Goal: Task Accomplishment & Management: Manage account settings

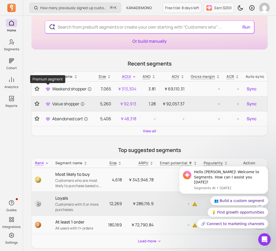
scroll to position [39, 0]
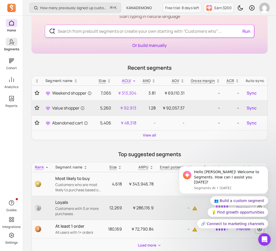
click at [16, 40] on span at bounding box center [12, 42] width 12 height 8
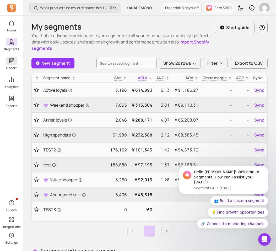
click at [9, 65] on span at bounding box center [12, 61] width 12 height 8
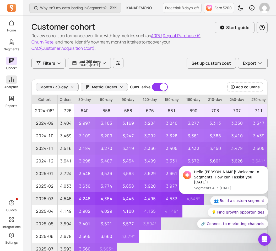
click at [16, 88] on p "Analytics" at bounding box center [11, 87] width 14 height 4
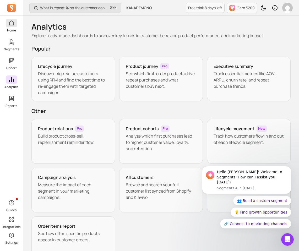
click at [13, 27] on span at bounding box center [12, 23] width 12 height 8
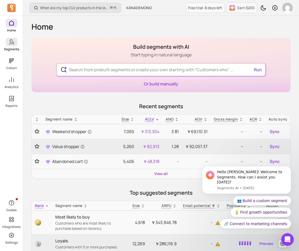
click at [15, 47] on p "Segments" at bounding box center [11, 49] width 15 height 4
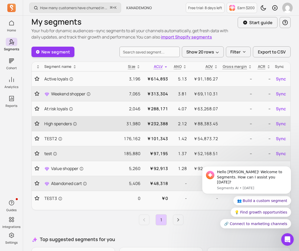
scroll to position [4, 0]
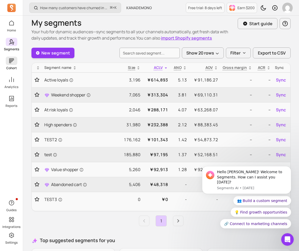
click at [15, 68] on p "Cohort" at bounding box center [11, 68] width 10 height 4
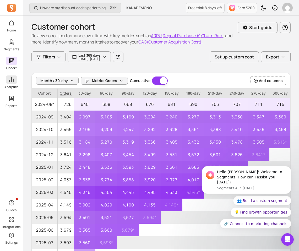
click at [14, 79] on icon at bounding box center [11, 80] width 6 height 6
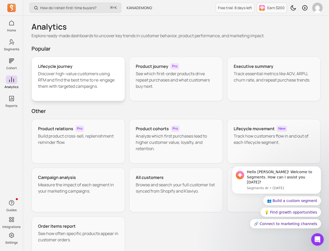
click at [93, 74] on p "Discover high-value customers using RFM and find the best time to re-engage the…" at bounding box center [78, 80] width 80 height 19
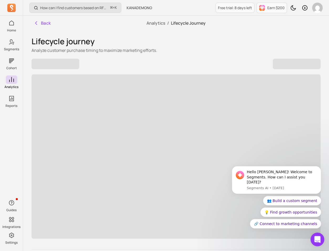
click at [232, 243] on div "Open Intercom Messenger" at bounding box center [316, 238] width 17 height 17
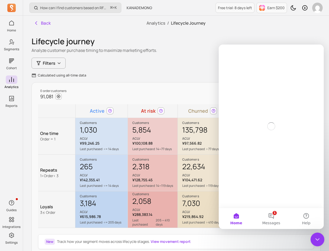
click at [232, 243] on div "Close Intercom Messenger" at bounding box center [316, 239] width 13 height 13
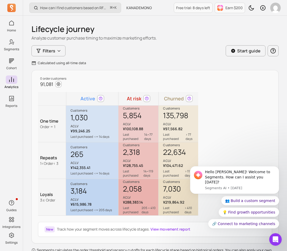
scroll to position [10, 0]
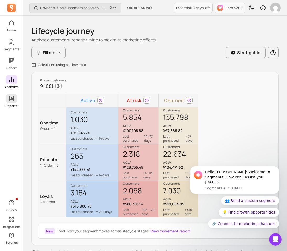
click at [6, 104] on p "Reports" at bounding box center [12, 106] width 12 height 4
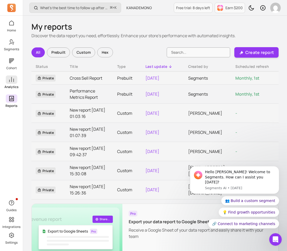
click at [14, 83] on span at bounding box center [12, 80] width 12 height 8
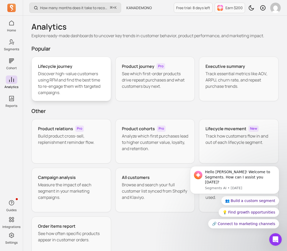
click at [82, 83] on p "Discover high-value customers using RFM and find the best time to re-engage the…" at bounding box center [71, 83] width 67 height 25
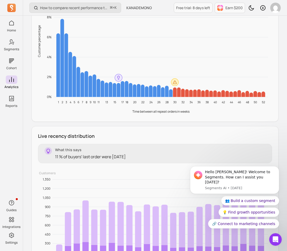
scroll to position [573, 0]
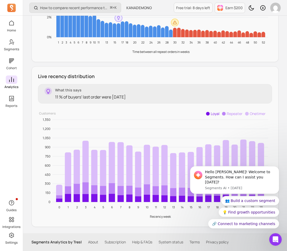
click at [13, 84] on link "Analytics" at bounding box center [11, 83] width 23 height 14
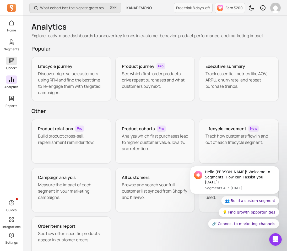
click at [12, 68] on p "Cohort" at bounding box center [11, 68] width 10 height 4
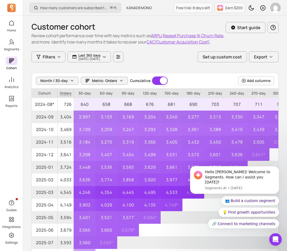
click at [10, 75] on div "Home Segments Cohort Analytics Reports" at bounding box center [11, 63] width 23 height 89
click at [10, 78] on icon at bounding box center [11, 80] width 6 height 6
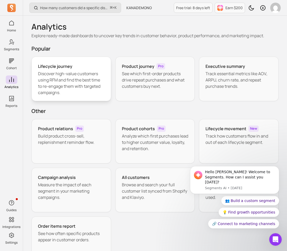
click at [58, 75] on p "Discover high-value customers using RFM and find the best time to re-engage the…" at bounding box center [71, 83] width 67 height 25
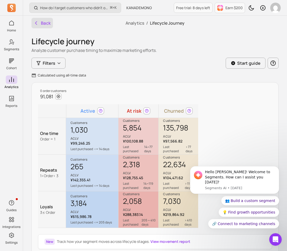
click at [36, 26] on button "Back" at bounding box center [42, 23] width 22 height 10
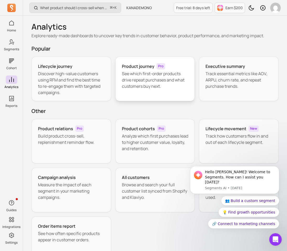
click at [135, 74] on p "See which first-order products drive repeat purchases and what customers buy ne…" at bounding box center [155, 80] width 67 height 19
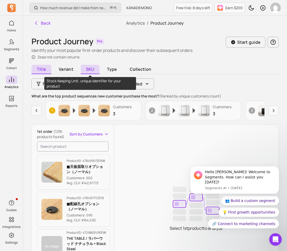
click at [89, 71] on span "SKU" at bounding box center [90, 69] width 19 height 9
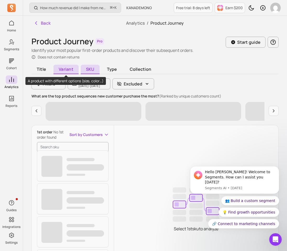
click at [72, 68] on span "Variant" at bounding box center [66, 69] width 25 height 9
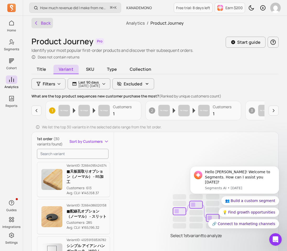
click at [36, 22] on icon "button" at bounding box center [36, 23] width 2 height 3
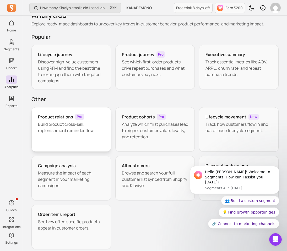
scroll to position [14, 0]
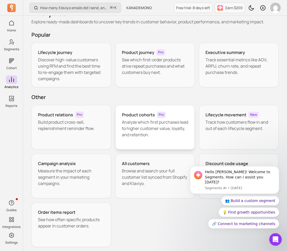
click at [139, 137] on p "Analyze which first purchases lead to higher customer value, loyalty, and reten…" at bounding box center [155, 128] width 67 height 19
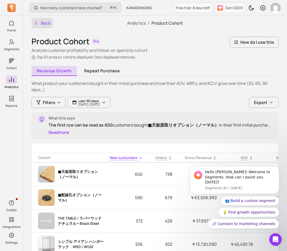
click at [44, 22] on button "Back" at bounding box center [42, 23] width 22 height 10
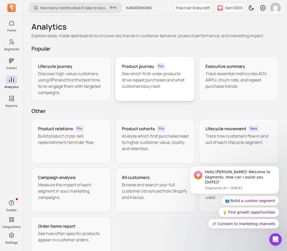
click at [165, 84] on p "See which first-order products drive repeat purchases and what customers buy ne…" at bounding box center [155, 80] width 67 height 19
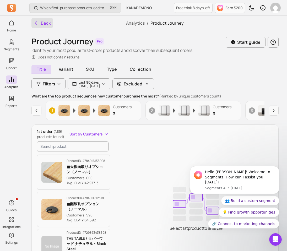
click at [44, 26] on button "Back" at bounding box center [42, 23] width 22 height 10
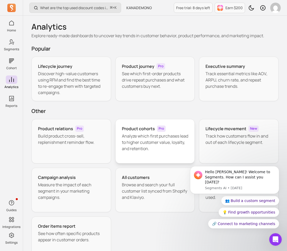
click at [166, 142] on p "Analyze which first purchases lead to higher customer value, loyalty, and reten…" at bounding box center [155, 142] width 67 height 19
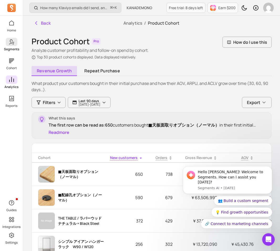
click at [16, 40] on span at bounding box center [12, 42] width 12 height 8
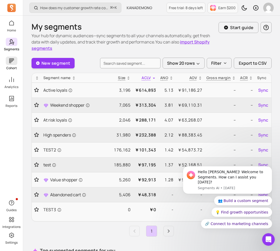
click at [9, 67] on p "Cohort" at bounding box center [11, 68] width 10 height 4
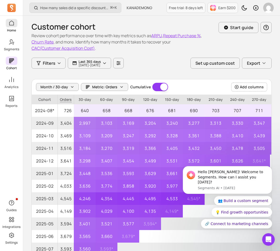
click at [9, 25] on icon at bounding box center [11, 22] width 5 height 5
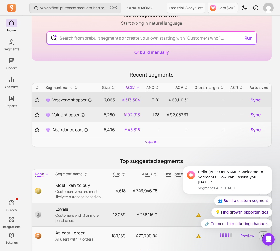
scroll to position [0, 0]
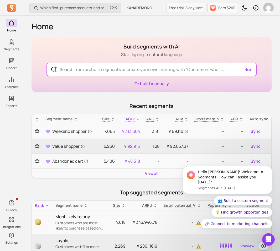
drag, startPoint x: 122, startPoint y: 50, endPoint x: 191, endPoint y: 50, distance: 69.0
click at [191, 50] on div "Build segments with AI Start typing in natural language Run Or build manually" at bounding box center [151, 65] width 240 height 55
drag, startPoint x: 186, startPoint y: 50, endPoint x: 113, endPoint y: 48, distance: 73.7
click at [113, 48] on div "Build segments with AI Start typing in natural language Run Or build manually" at bounding box center [151, 65] width 240 height 55
click at [185, 47] on div "Build segments with AI Start typing in natural language Run Or build manually" at bounding box center [151, 65] width 240 height 55
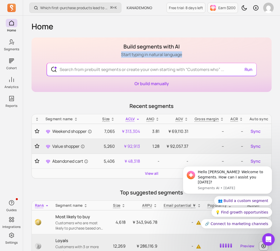
drag, startPoint x: 185, startPoint y: 55, endPoint x: 120, endPoint y: 55, distance: 65.0
click at [120, 55] on div "Build segments with AI Start typing in natural language Run Or build manually" at bounding box center [151, 65] width 240 height 55
click at [171, 39] on div "Build segments with AI Start typing in natural language Run Or build manually" at bounding box center [151, 65] width 240 height 55
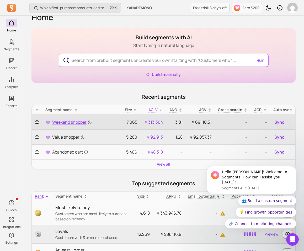
scroll to position [10, 0]
click at [73, 120] on span "Weekend shopper" at bounding box center [72, 122] width 40 height 6
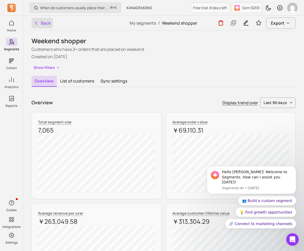
click at [38, 21] on icon "button" at bounding box center [36, 22] width 5 height 5
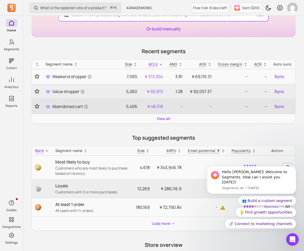
scroll to position [58, 0]
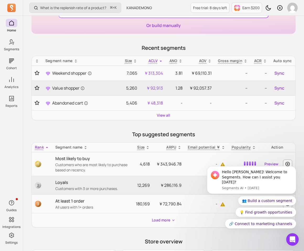
click at [122, 126] on main "Build segments with AI Start typing in natural language Run Or build manually R…" at bounding box center [163, 173] width 264 height 389
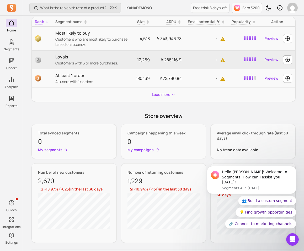
scroll to position [185, 0]
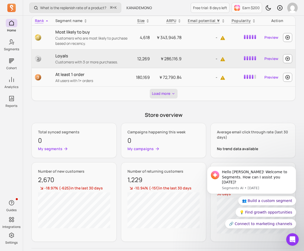
click at [162, 96] on button "Load more" at bounding box center [164, 94] width 28 height 10
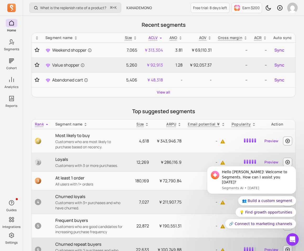
scroll to position [0, 0]
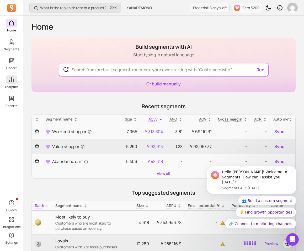
click at [15, 78] on span at bounding box center [12, 80] width 12 height 8
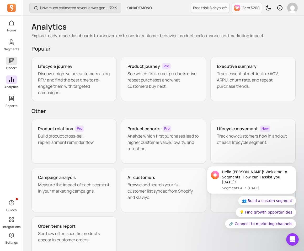
click at [15, 62] on span at bounding box center [12, 61] width 12 height 8
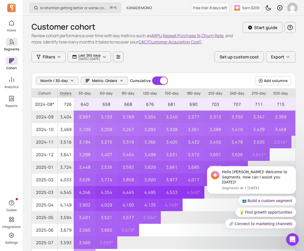
click at [15, 51] on p "Segments" at bounding box center [11, 49] width 15 height 4
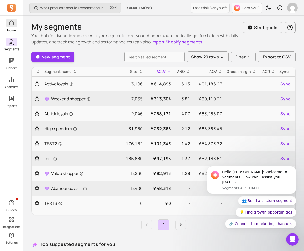
click at [17, 29] on link "Home" at bounding box center [11, 26] width 23 height 14
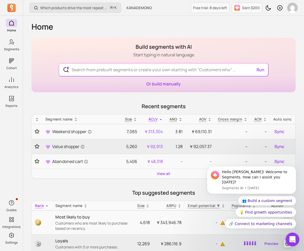
click at [232, 238] on icon "Open Intercom Messenger" at bounding box center [291, 239] width 9 height 9
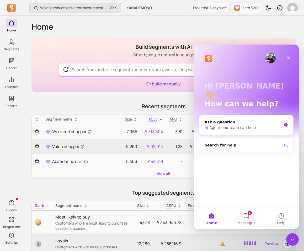
click at [232, 210] on button "1 Messages" at bounding box center [246, 218] width 35 height 21
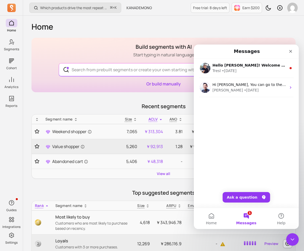
click at [232, 216] on button "1 Messages" at bounding box center [246, 218] width 35 height 21
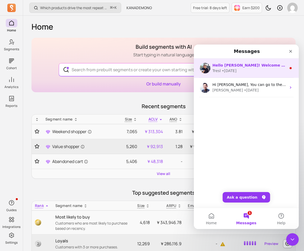
click at [220, 68] on div "Tresl" at bounding box center [216, 71] width 8 height 6
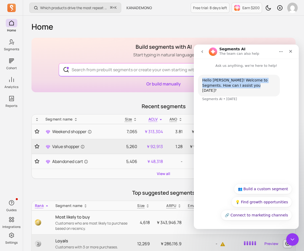
drag, startPoint x: 201, startPoint y: 81, endPoint x: 245, endPoint y: 88, distance: 44.5
click at [232, 88] on div "Hello [PERSON_NAME]! Welcome to Segments. How can I assist you [DATE]? Segments…" at bounding box center [239, 86] width 82 height 22
click at [232, 84] on div "Hello [PERSON_NAME]! Welcome to Segments. How can I assist you [DATE]?" at bounding box center [238, 85] width 73 height 15
drag, startPoint x: 242, startPoint y: 86, endPoint x: 199, endPoint y: 82, distance: 43.2
click at [199, 82] on div "Hello [PERSON_NAME]! Welcome to Segments. How can I assist you [DATE]? Segments…" at bounding box center [239, 86] width 82 height 22
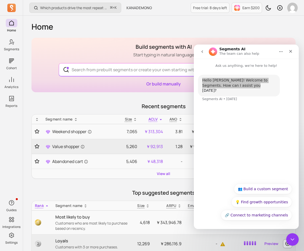
click at [129, 86] on div "Build segments with AI Start typing in natural language Run Or build manually" at bounding box center [163, 65] width 264 height 55
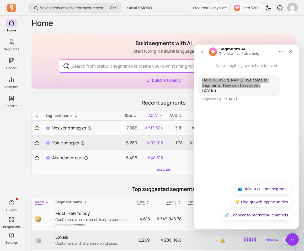
scroll to position [4, 0]
click at [124, 98] on main "Build segments with AI Start typing in natural language Run Or build manually R…" at bounding box center [163, 228] width 264 height 389
click at [167, 77] on link "Or build manually" at bounding box center [163, 80] width 34 height 6
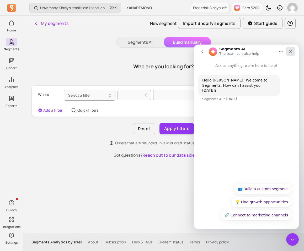
click at [232, 52] on icon "Close" at bounding box center [290, 51] width 3 height 3
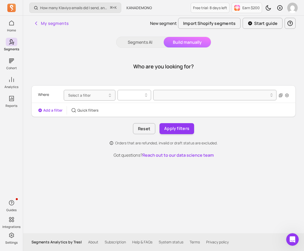
click at [127, 95] on div at bounding box center [132, 95] width 23 height 6
click at [82, 98] on span "Select a filter" at bounding box center [79, 95] width 23 height 5
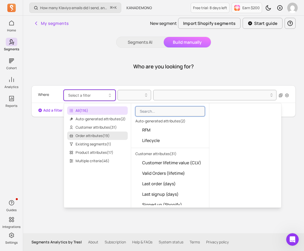
click at [87, 133] on span "Order attributes ( 19 )" at bounding box center [97, 136] width 61 height 8
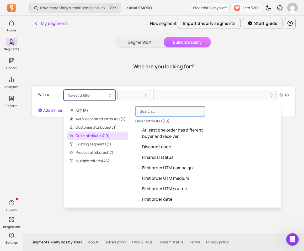
click at [39, 141] on div "Orders that are refunded, invalid or draft status are excluded." at bounding box center [163, 143] width 264 height 5
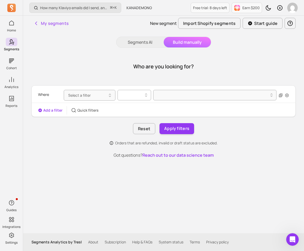
click at [119, 100] on div at bounding box center [134, 95] width 34 height 10
click at [119, 83] on div "Who are you looking for? Where Select a filter Select is focused ,type to refin…" at bounding box center [163, 106] width 264 height 104
click at [156, 95] on div at bounding box center [214, 95] width 123 height 11
click at [157, 41] on button "Segments AI" at bounding box center [139, 42] width 47 height 10
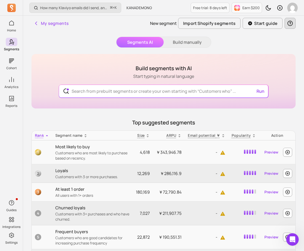
click at [232, 24] on icon "button" at bounding box center [290, 23] width 6 height 6
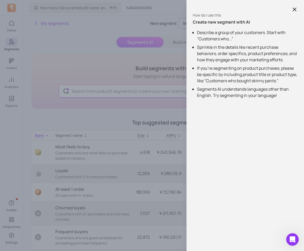
click at [176, 58] on div "How do I use this Create new segment with AI Describe a group of your customers…" at bounding box center [152, 125] width 304 height 251
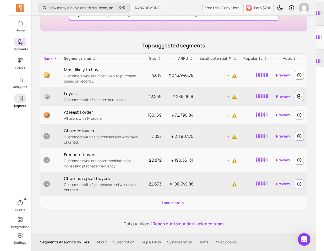
scroll to position [67, 0]
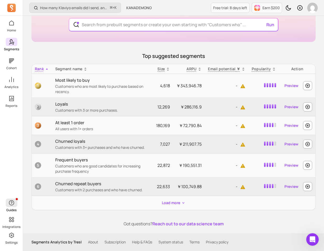
click at [13, 204] on icon "button" at bounding box center [11, 203] width 6 height 6
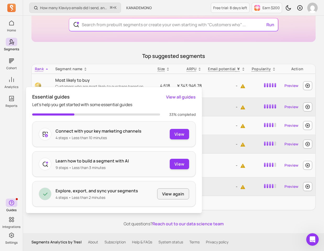
click at [85, 55] on p "Top suggested segments" at bounding box center [173, 55] width 285 height 7
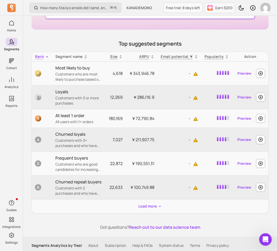
scroll to position [82, 0]
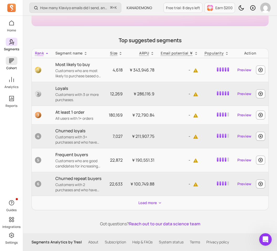
click at [8, 58] on icon at bounding box center [11, 61] width 6 height 6
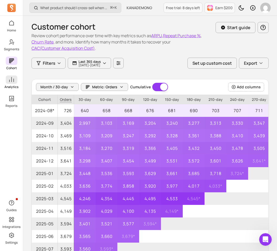
click at [16, 82] on span at bounding box center [12, 80] width 12 height 8
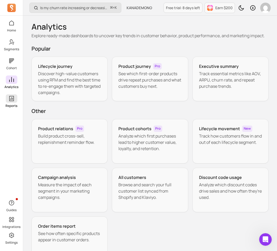
click at [13, 99] on icon at bounding box center [11, 98] width 5 height 5
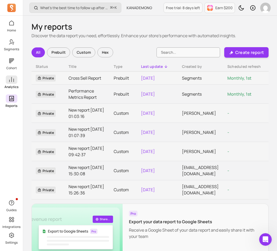
click at [9, 79] on icon at bounding box center [11, 80] width 6 height 6
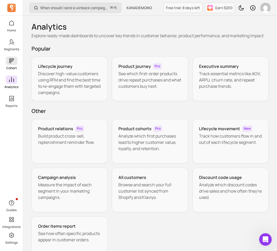
click at [10, 63] on icon at bounding box center [11, 60] width 5 height 5
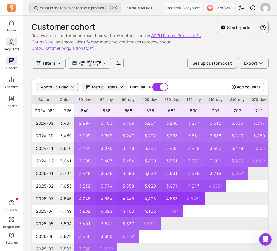
click at [13, 40] on icon at bounding box center [11, 42] width 6 height 6
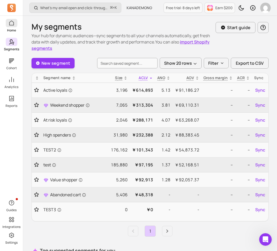
click at [13, 20] on icon at bounding box center [11, 23] width 6 height 6
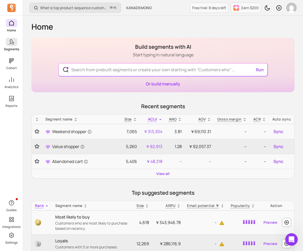
click at [10, 50] on p "Segments" at bounding box center [11, 49] width 15 height 4
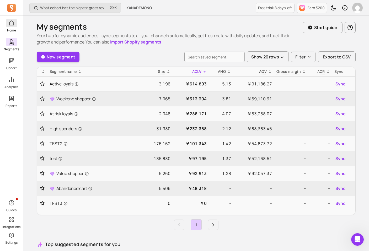
click at [17, 22] on link "Home" at bounding box center [11, 26] width 23 height 14
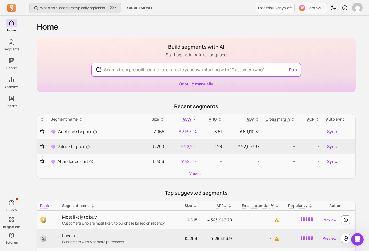
click at [160, 68] on input "text" at bounding box center [196, 69] width 192 height 13
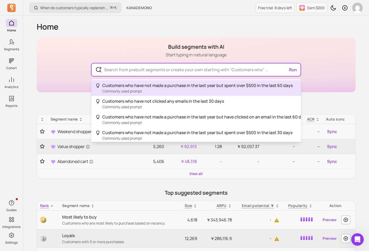
click at [232, 33] on div "Home Build segments with AI Start typing in natural language Run Customers who …" at bounding box center [196, 234] width 319 height 436
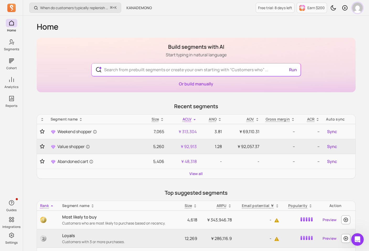
click at [232, 5] on img "button" at bounding box center [357, 8] width 10 height 10
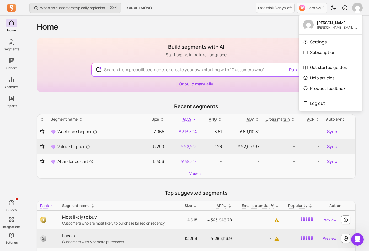
click at [232, 22] on div "Home Build segments with AI Start typing in natural language Run Or build manua…" at bounding box center [196, 234] width 319 height 436
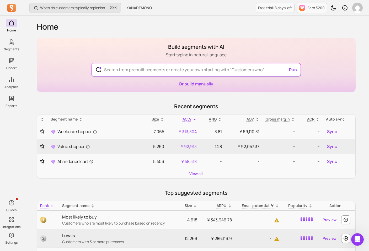
click at [138, 67] on input "text" at bounding box center [196, 69] width 192 height 13
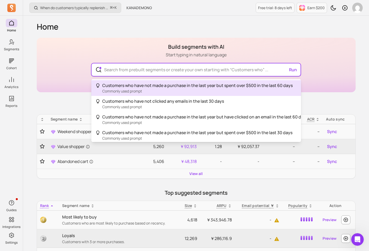
click at [129, 70] on input "text" at bounding box center [196, 69] width 192 height 13
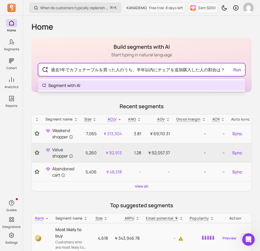
type input "過去1年でカフェテーブルを買った人のうち、半年以内にチェアを追加購入した人の割合は？"
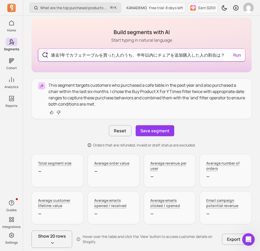
scroll to position [29, 0]
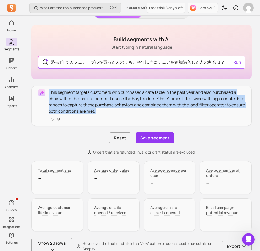
drag, startPoint x: 50, startPoint y: 92, endPoint x: 119, endPoint y: 115, distance: 73.3
click at [119, 115] on div "This segment targets customers who purchased a cafe table in the past year and …" at bounding box center [147, 106] width 196 height 34
click at [100, 109] on p "This segment targets customers who purchased a cafe table in the past year and …" at bounding box center [147, 101] width 196 height 25
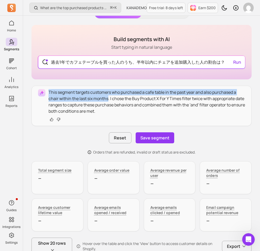
drag, startPoint x: 48, startPoint y: 92, endPoint x: 109, endPoint y: 97, distance: 60.6
click at [109, 97] on p "This segment targets customers who purchased a cafe table in the past year and …" at bounding box center [147, 101] width 196 height 25
click at [81, 92] on p "This segment targets customers who purchased a cafe table in the past year and …" at bounding box center [147, 101] width 196 height 25
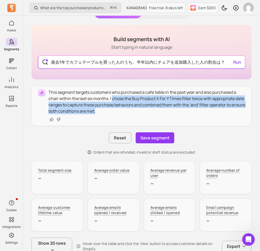
drag, startPoint x: 112, startPoint y: 99, endPoint x: 119, endPoint y: 110, distance: 13.4
click at [119, 110] on p "This segment targets customers who purchased a cafe table in the past year and …" at bounding box center [147, 101] width 196 height 25
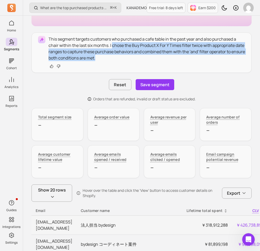
click at [70, 95] on div "This segment targets customers who purchased a cafe table in the past year and …" at bounding box center [141, 67] width 220 height 69
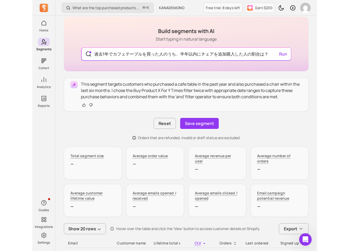
scroll to position [15, 0]
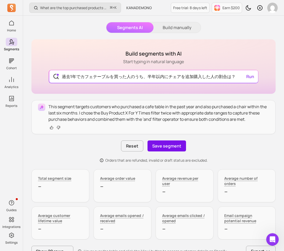
click at [158, 149] on button "Save segment" at bounding box center [167, 146] width 39 height 11
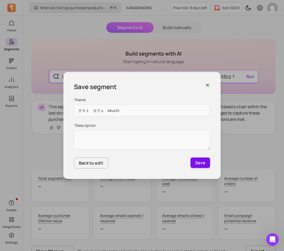
type input "テスト　カフェ　kikuchi"
click at [195, 163] on button "Save" at bounding box center [201, 163] width 20 height 10
type textarea "テスト"
click at [210, 161] on button "Save" at bounding box center [201, 163] width 20 height 10
click at [196, 160] on button "Save" at bounding box center [201, 163] width 20 height 10
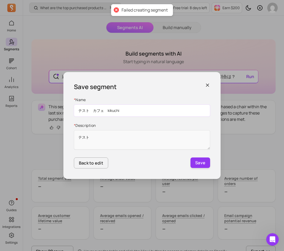
click at [136, 111] on input "テスト　カフェ　kikuchi" at bounding box center [142, 111] width 136 height 12
click at [209, 87] on icon "button" at bounding box center [207, 85] width 5 height 5
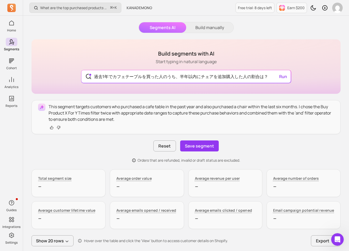
click at [197, 30] on button "Build manually" at bounding box center [209, 27] width 47 height 10
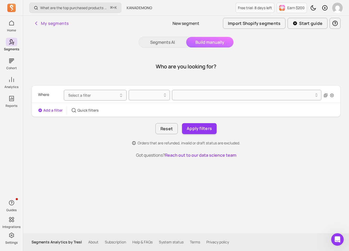
click at [167, 27] on div "New segment" at bounding box center [185, 23] width 103 height 15
click at [163, 42] on button "Segments AI" at bounding box center [162, 42] width 47 height 10
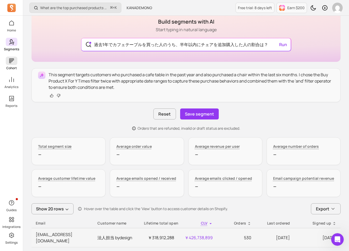
scroll to position [44, 0]
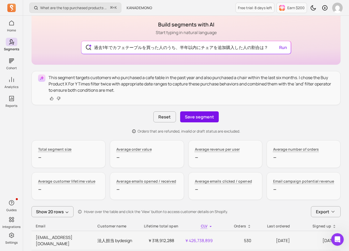
click at [205, 112] on button "Save segment" at bounding box center [199, 116] width 39 height 11
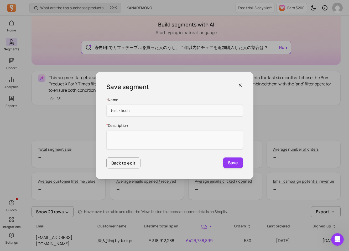
drag, startPoint x: 141, startPoint y: 114, endPoint x: 100, endPoint y: 113, distance: 41.2
click at [100, 113] on div "Save segment * Name test kikuchi * Description Back to edit Save" at bounding box center [174, 125] width 157 height 107
drag, startPoint x: 107, startPoint y: 112, endPoint x: 145, endPoint y: 112, distance: 37.8
click at [144, 112] on input "test kikuchi" at bounding box center [174, 111] width 136 height 12
type input "test kikuchi"
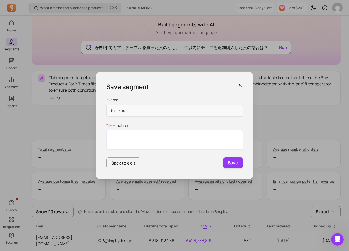
click at [142, 139] on textarea "* Description" at bounding box center [174, 139] width 136 height 19
paste textarea "test kikuchi"
type textarea "test kikuchi"
click at [231, 162] on button "Save" at bounding box center [233, 163] width 20 height 10
click at [232, 88] on div "Save segment * Name test kikuchi * Description test kikuchi Back to edit Save" at bounding box center [174, 125] width 157 height 107
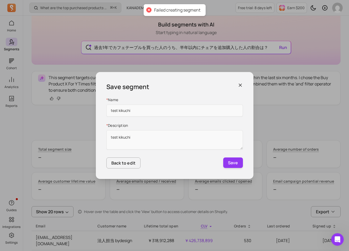
click at [232, 88] on div "Save segment * Name test kikuchi * Description test kikuchi Back to edit Save" at bounding box center [174, 125] width 157 height 107
click at [232, 84] on icon "button" at bounding box center [240, 85] width 3 height 3
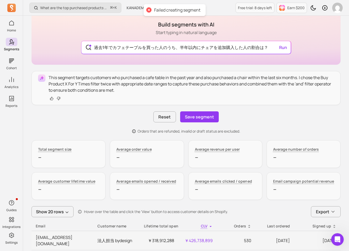
click at [157, 91] on p "This segment targets customers who purchased a cafe table in the past year and …" at bounding box center [191, 83] width 285 height 19
click at [50, 99] on icon "button" at bounding box center [52, 99] width 4 height 4
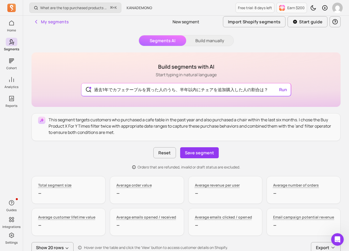
scroll to position [0, 0]
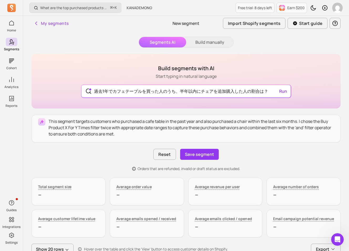
click at [218, 163] on div "This segment targets customers who purchased a cafe table in the past year and …" at bounding box center [185, 143] width 309 height 57
click at [206, 156] on button "Save segment" at bounding box center [199, 154] width 39 height 11
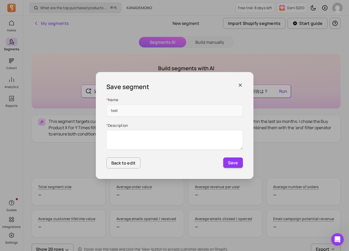
type input "test kikuchi"
click at [138, 129] on div "* Name test kikuchi * Description" at bounding box center [174, 124] width 136 height 54
click at [133, 134] on textarea "* Description" at bounding box center [174, 139] width 136 height 19
type textarea "test kikuchi"
click at [222, 158] on div "Back to edit Save" at bounding box center [174, 163] width 136 height 11
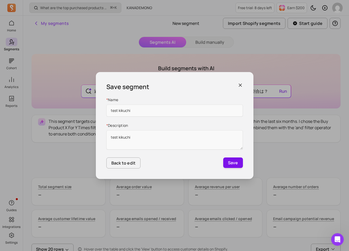
click at [228, 162] on button "Save" at bounding box center [233, 163] width 20 height 10
click at [91, 154] on div "Save segment * Name test kikuchi * Description test kikuchi Back to edit Save" at bounding box center [174, 125] width 349 height 251
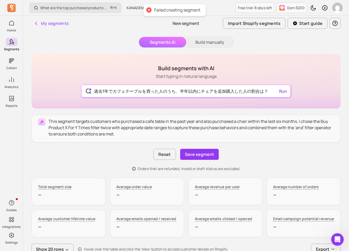
click at [91, 154] on div "Save segment * Name test kikuchi * Description Back to edit Save" at bounding box center [174, 125] width 349 height 251
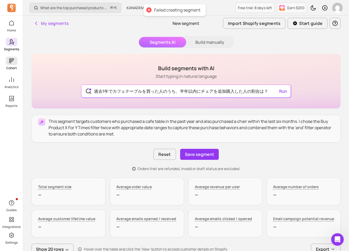
click at [15, 60] on span at bounding box center [12, 61] width 12 height 8
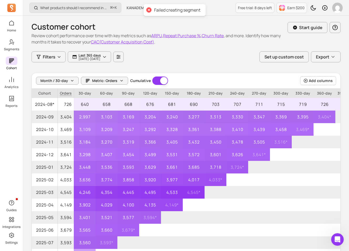
click at [16, 35] on div "Home Segments Cohort Analytics Reports" at bounding box center [11, 63] width 23 height 89
click at [10, 29] on p "Home" at bounding box center [11, 30] width 9 height 4
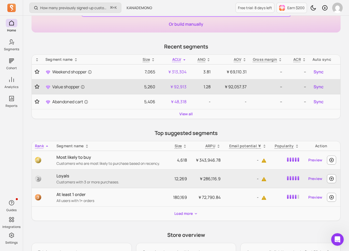
scroll to position [50, 0]
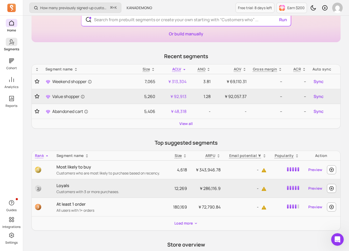
click at [14, 38] on span at bounding box center [12, 42] width 12 height 8
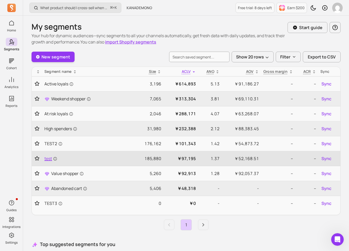
click at [49, 159] on span "test" at bounding box center [50, 159] width 13 height 6
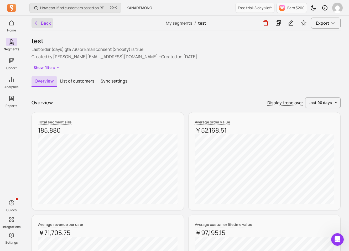
click at [38, 20] on icon "button" at bounding box center [36, 22] width 5 height 5
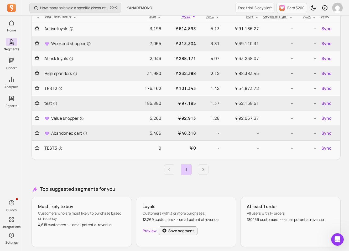
scroll to position [86, 0]
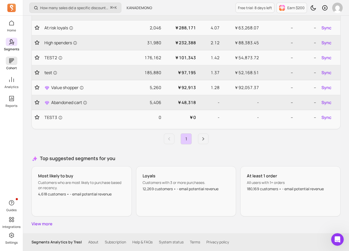
click at [12, 61] on icon at bounding box center [11, 60] width 5 height 5
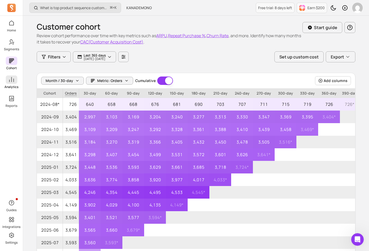
click at [12, 84] on span at bounding box center [12, 80] width 12 height 8
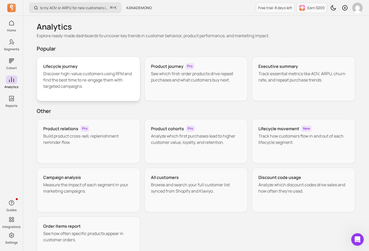
scroll to position [38, 0]
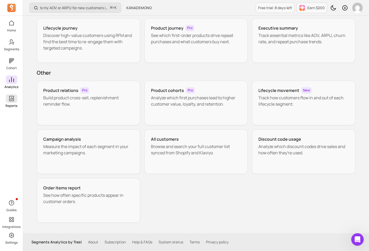
click at [6, 96] on span at bounding box center [12, 98] width 12 height 8
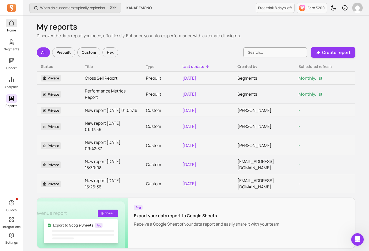
click at [13, 20] on icon at bounding box center [11, 23] width 6 height 6
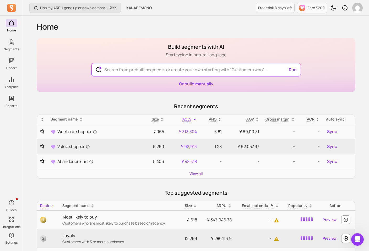
click at [193, 82] on link "Or build manually" at bounding box center [196, 84] width 34 height 6
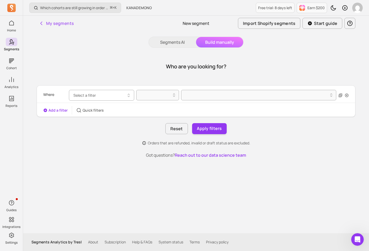
click at [127, 100] on button "Select a filter" at bounding box center [101, 95] width 65 height 11
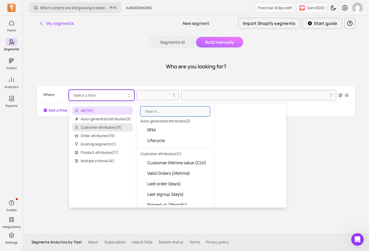
click at [117, 128] on span "Customer attributes ( 31 )" at bounding box center [102, 127] width 61 height 8
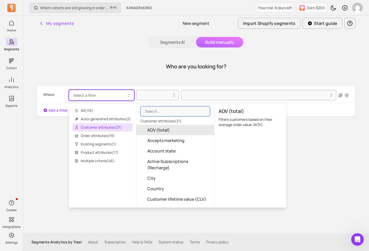
click at [156, 134] on button "AOV (total)" at bounding box center [175, 130] width 78 height 10
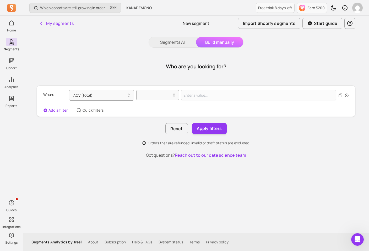
click at [162, 101] on div "Where AOV (total)" at bounding box center [196, 95] width 306 height 15
click at [167, 99] on div at bounding box center [155, 95] width 37 height 8
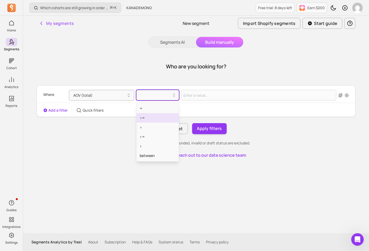
click at [162, 117] on div ">=" at bounding box center [158, 117] width 42 height 9
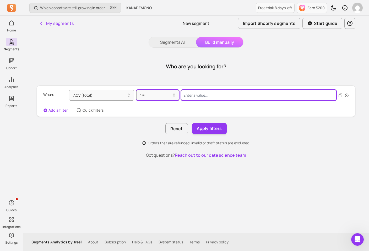
click at [191, 98] on input "Value for filter clause" at bounding box center [258, 95] width 155 height 10
click at [110, 96] on button "AOV (total)" at bounding box center [101, 95] width 65 height 11
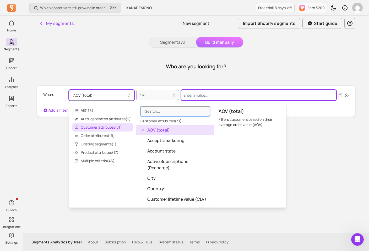
click at [190, 99] on input "Value for filter clause" at bounding box center [258, 95] width 155 height 10
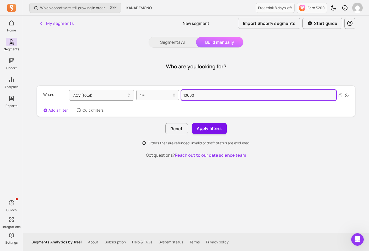
type input "10000"
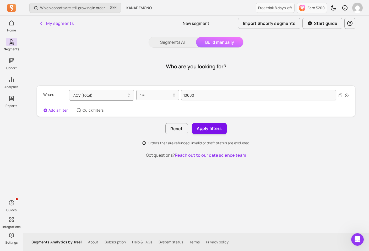
click at [216, 127] on button "Apply filters" at bounding box center [209, 128] width 35 height 11
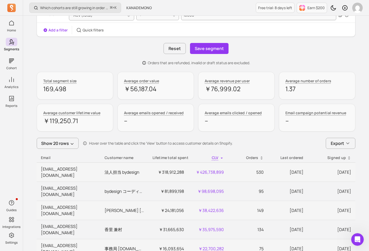
scroll to position [78, 0]
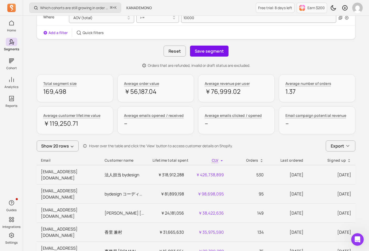
click at [202, 56] on button "Save segment" at bounding box center [209, 51] width 39 height 11
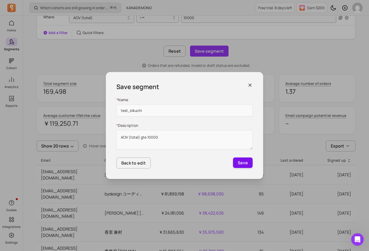
type input "test_kikuchi"
click at [232, 159] on button "Save" at bounding box center [243, 163] width 20 height 10
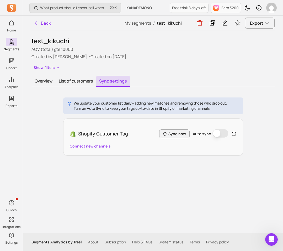
click at [63, 87] on div "Overview List of customers Sync settings" at bounding box center [152, 81] width 243 height 11
click at [72, 83] on button "List of customers" at bounding box center [76, 81] width 40 height 11
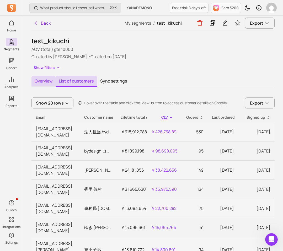
click at [40, 77] on button "Overview" at bounding box center [43, 81] width 24 height 11
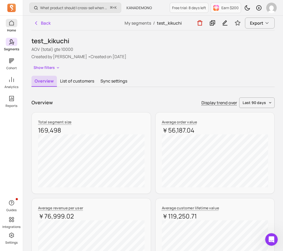
click at [9, 23] on icon at bounding box center [11, 22] width 5 height 5
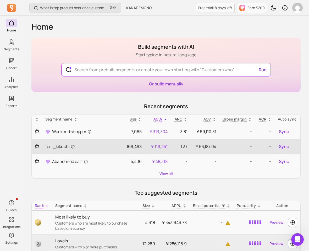
click at [54, 150] on td "test_kikuchi" at bounding box center [82, 146] width 81 height 15
click at [57, 149] on span "test_kikuchi" at bounding box center [60, 146] width 30 height 6
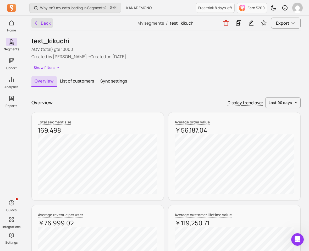
click at [35, 20] on button "Back" at bounding box center [42, 23] width 22 height 10
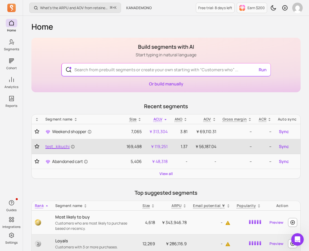
click at [59, 143] on span "test_kikuchi" at bounding box center [60, 146] width 30 height 6
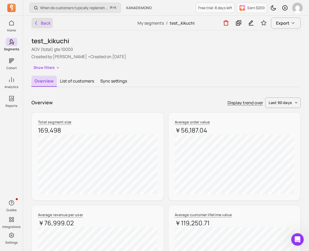
click at [36, 22] on icon "button" at bounding box center [36, 22] width 5 height 5
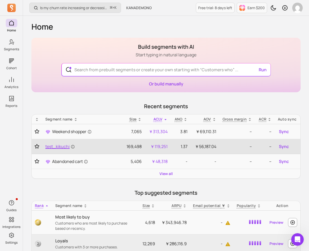
click at [62, 144] on span "test_kikuchi" at bounding box center [60, 146] width 30 height 6
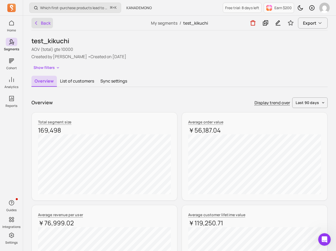
click at [47, 24] on button "Back" at bounding box center [42, 23] width 22 height 10
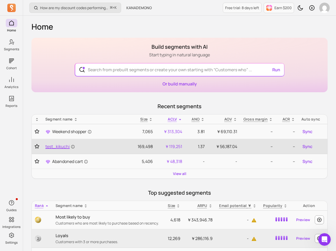
click at [111, 148] on link "test_kikuchi" at bounding box center [86, 146] width 82 height 6
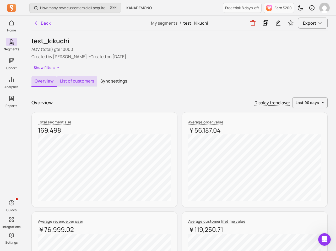
click at [80, 80] on button "List of customers" at bounding box center [77, 81] width 40 height 11
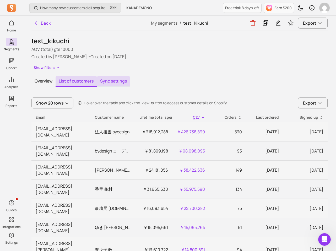
click at [117, 82] on button "Sync settings" at bounding box center [113, 81] width 33 height 11
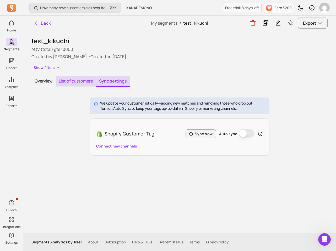
click at [84, 82] on button "List of customers" at bounding box center [76, 81] width 40 height 11
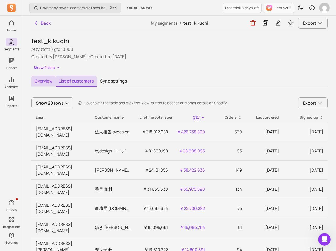
click at [40, 80] on button "Overview" at bounding box center [43, 81] width 24 height 11
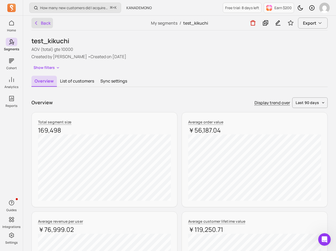
click at [44, 22] on button "Back" at bounding box center [42, 23] width 22 height 10
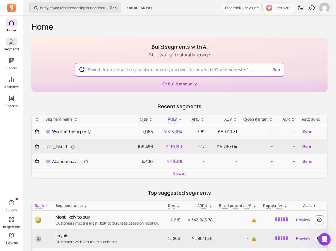
click at [14, 47] on p "Segments" at bounding box center [11, 49] width 15 height 4
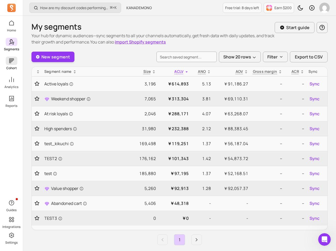
click at [12, 62] on icon at bounding box center [11, 61] width 6 height 6
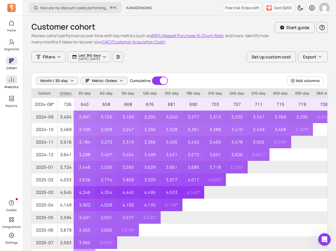
click at [10, 81] on icon at bounding box center [11, 80] width 6 height 6
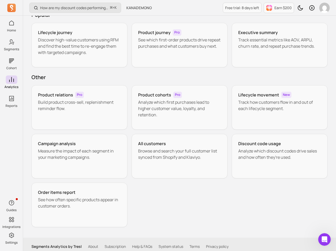
scroll to position [38, 0]
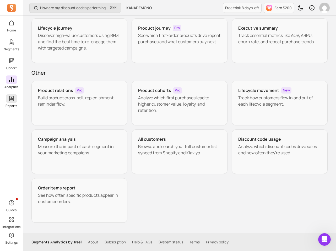
click at [15, 97] on span at bounding box center [12, 98] width 12 height 8
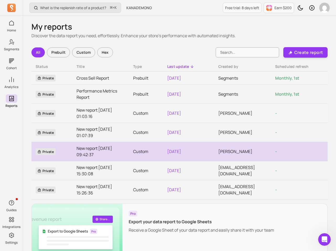
scroll to position [28, 0]
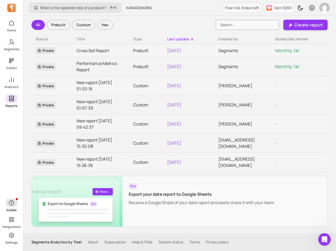
click at [11, 202] on icon "button" at bounding box center [11, 203] width 6 height 6
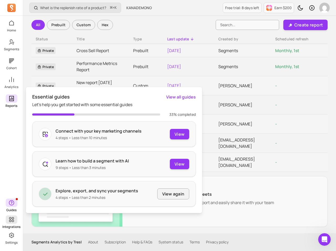
click at [10, 221] on icon at bounding box center [11, 220] width 6 height 6
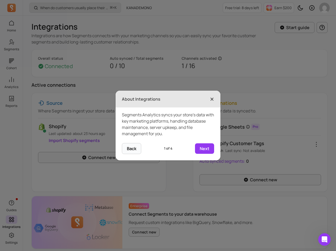
click at [211, 95] on span "×" at bounding box center [212, 99] width 4 height 12
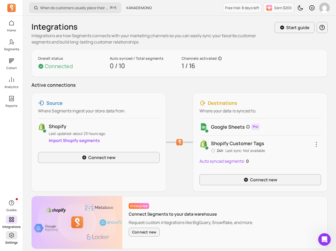
click at [12, 238] on icon at bounding box center [11, 235] width 6 height 6
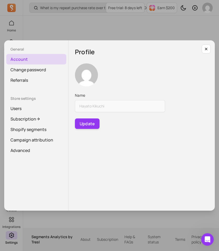
click at [77, 21] on div "General Account Change password Referrals Store settings Users Subscription Sho…" at bounding box center [109, 125] width 211 height 243
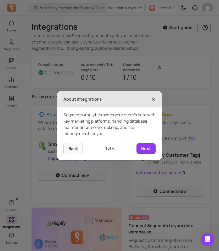
click at [154, 98] on span "×" at bounding box center [154, 99] width 4 height 12
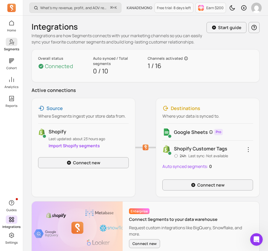
click at [10, 49] on p "Segments" at bounding box center [11, 49] width 15 height 4
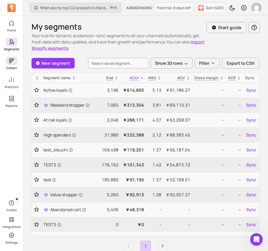
click at [10, 65] on link "Cohort" at bounding box center [11, 64] width 23 height 14
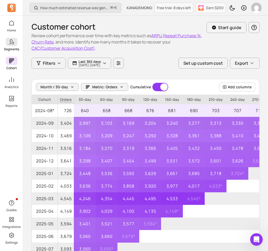
click at [10, 50] on p "Segments" at bounding box center [11, 49] width 15 height 4
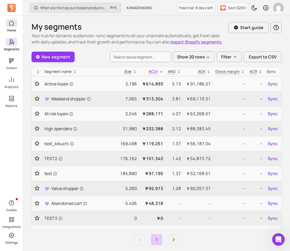
click at [13, 27] on span at bounding box center [12, 23] width 12 height 8
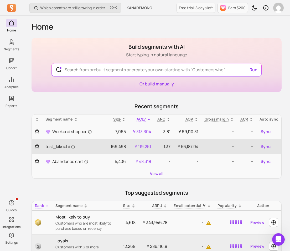
click at [106, 147] on td "test_kikuchi" at bounding box center [74, 146] width 65 height 15
click at [124, 146] on p "169,498" at bounding box center [117, 146] width 15 height 6
click at [186, 143] on td "￥56,187.04" at bounding box center [187, 146] width 28 height 15
click at [41, 147] on td at bounding box center [37, 146] width 10 height 15
click at [50, 146] on span "test_kikuchi" at bounding box center [60, 146] width 30 height 6
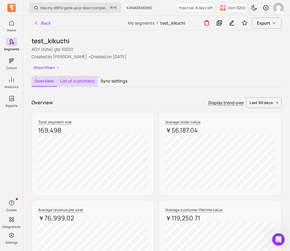
click at [91, 79] on button "List of customers" at bounding box center [77, 81] width 40 height 11
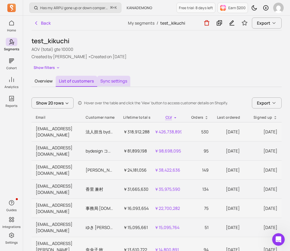
click at [111, 79] on button "Sync settings" at bounding box center [113, 81] width 33 height 11
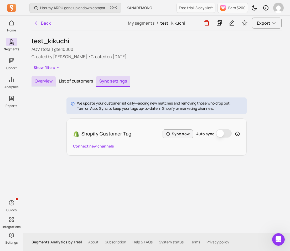
click at [40, 82] on button "Overview" at bounding box center [43, 81] width 24 height 11
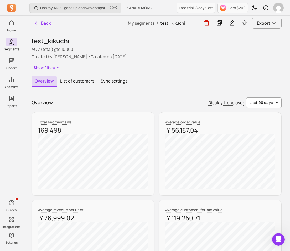
click at [232, 106] on button "last 90 days" at bounding box center [263, 103] width 35 height 10
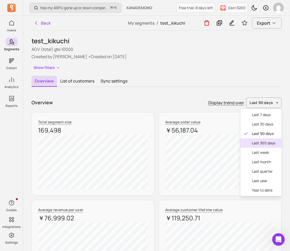
click at [232, 146] on div "last 365 days" at bounding box center [260, 142] width 41 height 9
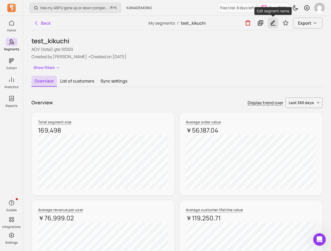
click at [232, 22] on icon "button" at bounding box center [273, 23] width 6 height 7
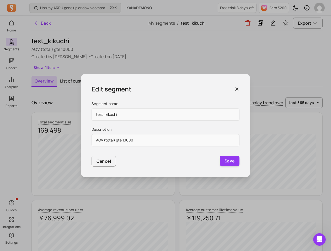
click at [232, 88] on icon "button" at bounding box center [236, 89] width 5 height 5
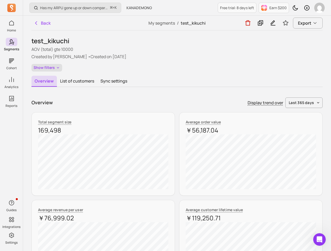
click at [49, 71] on button "Show filters" at bounding box center [46, 68] width 31 height 8
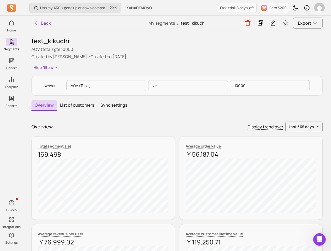
click at [232, 84] on p "10000" at bounding box center [270, 85] width 80 height 11
click at [232, 89] on p "10000" at bounding box center [270, 85] width 80 height 11
click at [232, 87] on p "10000" at bounding box center [270, 85] width 80 height 11
click at [232, 86] on p "10000" at bounding box center [270, 85] width 80 height 11
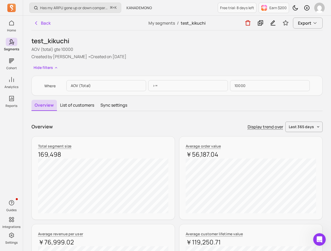
click at [232, 86] on p "10000" at bounding box center [270, 85] width 80 height 11
click at [232, 87] on p "10000" at bounding box center [270, 85] width 80 height 11
click at [232, 84] on p "10000" at bounding box center [270, 85] width 80 height 11
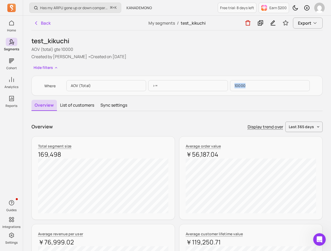
click at [232, 86] on p "10000" at bounding box center [270, 85] width 80 height 11
click at [53, 67] on button "Hide filters" at bounding box center [45, 68] width 29 height 8
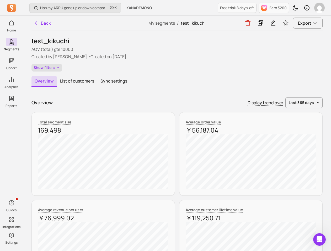
click at [53, 67] on button "Show filters" at bounding box center [46, 68] width 31 height 8
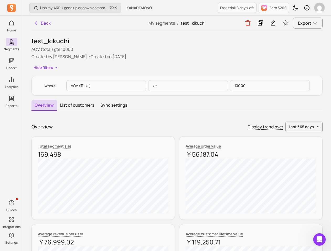
click at [232, 88] on p "10000" at bounding box center [270, 85] width 80 height 11
click at [232, 86] on p "10000" at bounding box center [270, 85] width 80 height 11
click at [232, 88] on p "10000" at bounding box center [270, 85] width 80 height 11
click at [42, 29] on div "Back" at bounding box center [79, 23] width 97 height 14
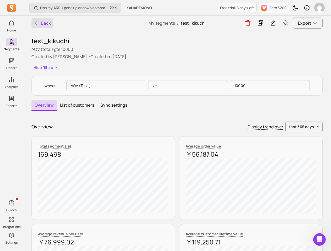
click at [44, 23] on button "Back" at bounding box center [42, 23] width 22 height 10
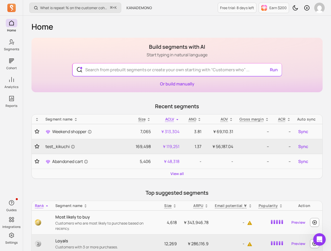
click at [173, 87] on div "Build segments with AI Start typing in natural language Run Or build manually" at bounding box center [176, 65] width 291 height 55
click at [179, 83] on link "Or build manually" at bounding box center [177, 84] width 34 height 6
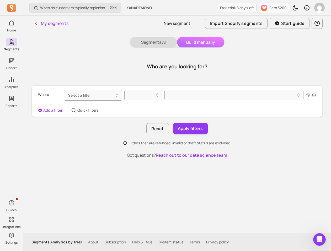
click at [156, 43] on button "Segments AI" at bounding box center [153, 42] width 47 height 10
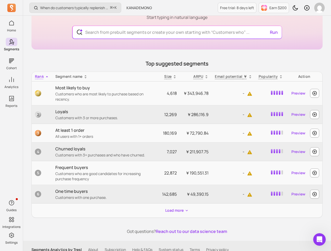
scroll to position [67, 0]
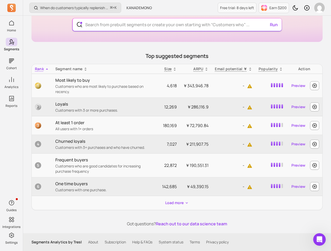
click at [121, 22] on input "text" at bounding box center [177, 24] width 192 height 13
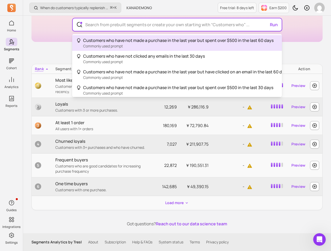
click at [121, 22] on input "text" at bounding box center [177, 24] width 192 height 13
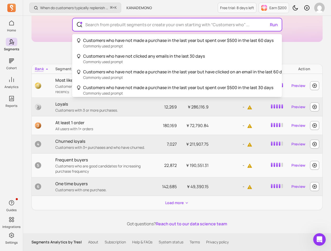
click at [48, 56] on div "Build segments with AI Start typing in natural language Run Customers who have …" at bounding box center [176, 107] width 291 height 240
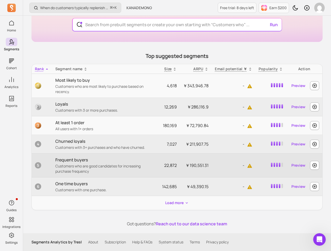
scroll to position [0, 0]
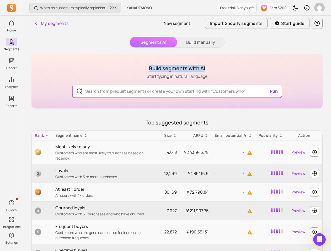
drag, startPoint x: 146, startPoint y: 69, endPoint x: 210, endPoint y: 70, distance: 64.5
click at [210, 70] on div "Build segments with AI Start typing in natural language Run" at bounding box center [176, 81] width 291 height 55
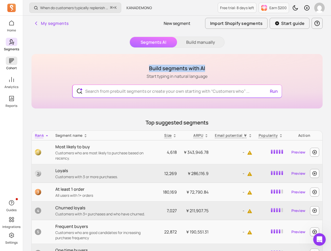
click at [13, 62] on icon at bounding box center [11, 61] width 6 height 6
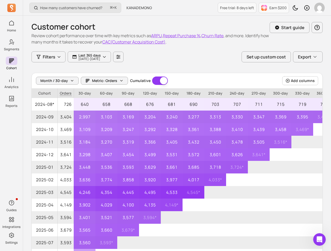
click at [9, 79] on icon at bounding box center [11, 80] width 6 height 6
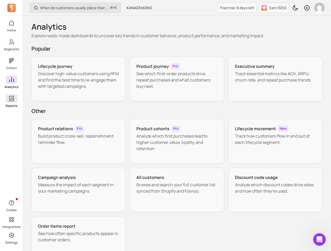
click at [8, 94] on span at bounding box center [12, 98] width 12 height 8
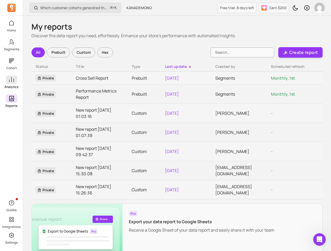
click at [7, 86] on p "Analytics" at bounding box center [11, 87] width 14 height 4
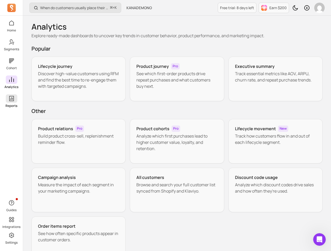
click at [2, 101] on link "Reports" at bounding box center [11, 101] width 23 height 14
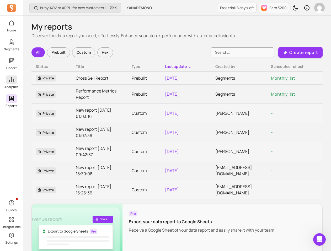
click at [9, 85] on p "Analytics" at bounding box center [11, 87] width 14 height 4
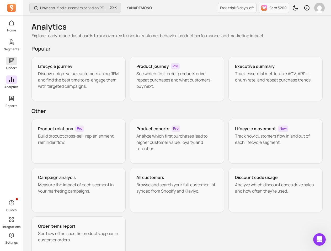
click at [13, 64] on icon at bounding box center [11, 61] width 6 height 6
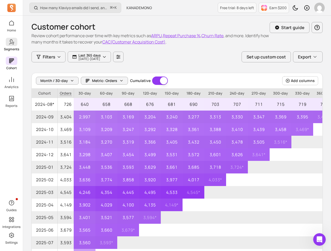
click at [17, 45] on link "Segments" at bounding box center [11, 45] width 23 height 14
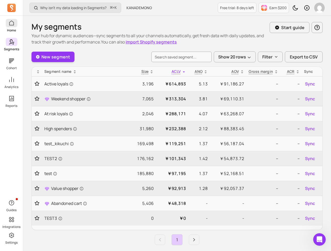
click at [15, 29] on p "Home" at bounding box center [11, 30] width 9 height 4
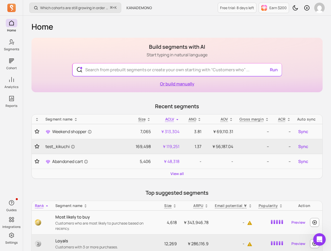
click at [183, 87] on link "Or build manually" at bounding box center [177, 84] width 34 height 6
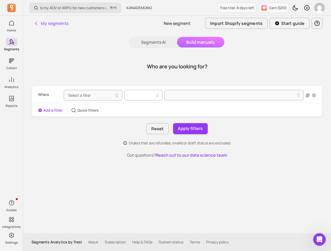
click at [140, 96] on div at bounding box center [141, 95] width 27 height 6
click at [109, 97] on button "Select a filter" at bounding box center [93, 95] width 58 height 11
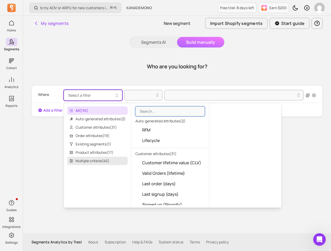
click at [96, 161] on span "Multiple criteria ( 46 )" at bounding box center [97, 161] width 61 height 8
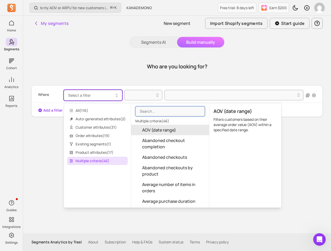
click at [112, 68] on div "Who are you looking for?" at bounding box center [176, 66] width 291 height 25
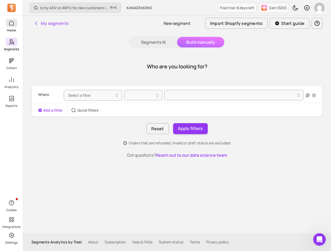
click at [13, 27] on span at bounding box center [12, 23] width 12 height 8
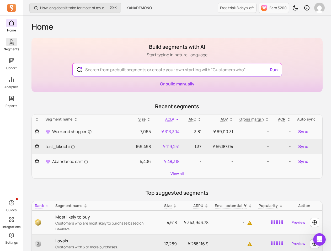
click at [11, 43] on icon at bounding box center [11, 42] width 6 height 6
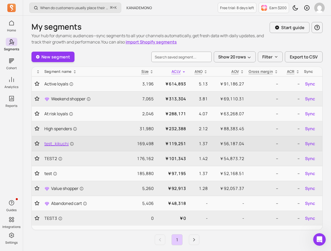
click at [62, 142] on span "test_kikuchi" at bounding box center [59, 144] width 30 height 6
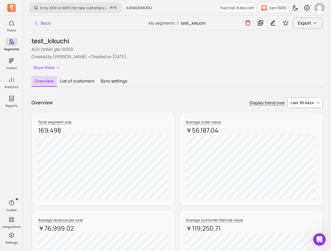
click at [232, 100] on button "last 90 days" at bounding box center [304, 103] width 35 height 10
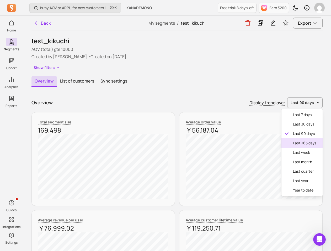
click at [232, 145] on span "last 365 days" at bounding box center [304, 143] width 23 height 5
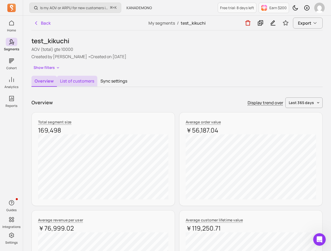
click at [82, 79] on button "List of customers" at bounding box center [77, 81] width 40 height 11
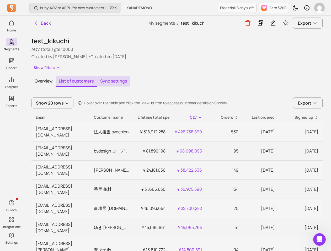
click at [102, 80] on button "Sync settings" at bounding box center [113, 81] width 33 height 11
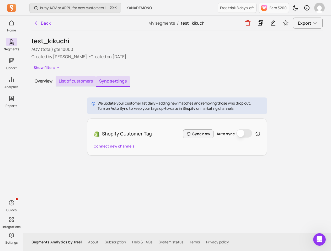
click at [70, 82] on button "List of customers" at bounding box center [76, 81] width 40 height 11
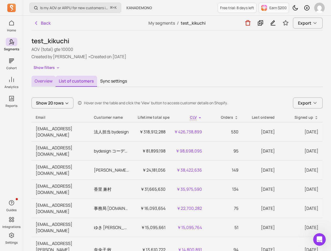
click at [43, 82] on button "Overview" at bounding box center [43, 81] width 24 height 11
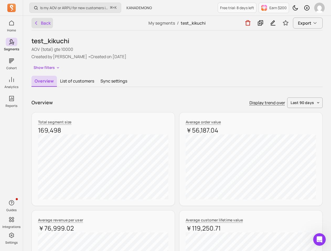
click at [39, 20] on button "Back" at bounding box center [42, 23] width 22 height 10
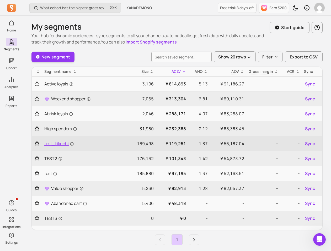
click at [69, 144] on span "test_kikuchi" at bounding box center [59, 144] width 30 height 6
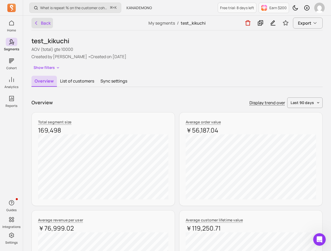
click at [38, 24] on icon "button" at bounding box center [36, 22] width 5 height 5
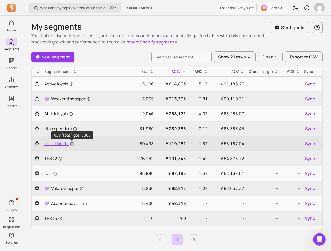
click at [71, 145] on icon at bounding box center [72, 144] width 4 height 4
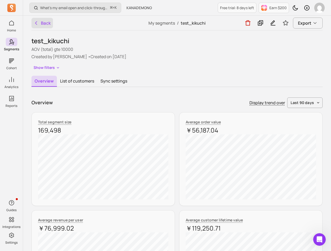
click at [35, 22] on icon "button" at bounding box center [36, 22] width 5 height 5
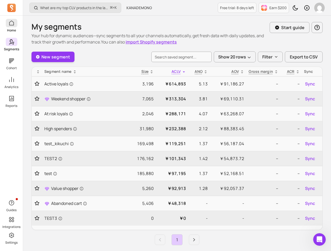
click at [7, 30] on p "Home" at bounding box center [11, 30] width 9 height 4
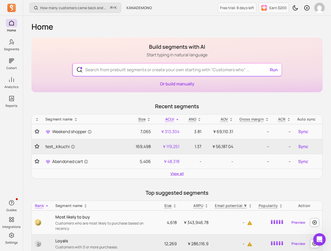
click at [179, 175] on link "View all" at bounding box center [176, 173] width 13 height 5
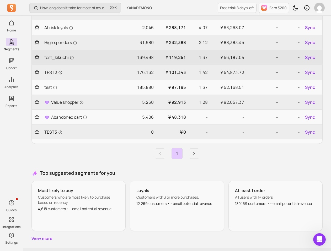
scroll to position [101, 0]
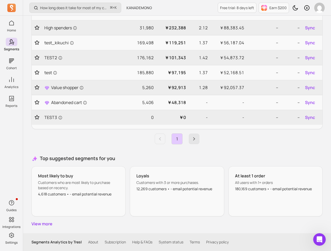
click at [191, 135] on link "Next page" at bounding box center [194, 139] width 10 height 10
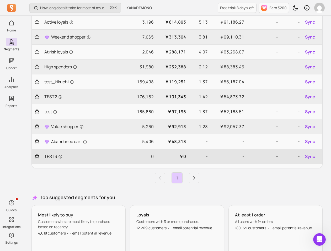
scroll to position [0, 0]
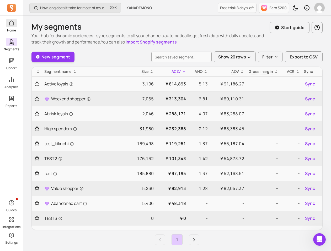
click at [6, 20] on span at bounding box center [12, 23] width 12 height 8
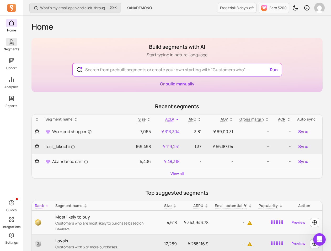
click at [8, 48] on p "Segments" at bounding box center [11, 49] width 15 height 4
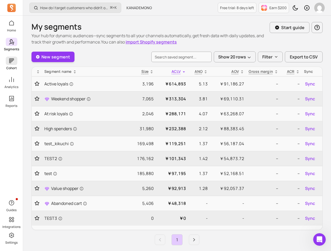
click at [7, 59] on span at bounding box center [12, 61] width 12 height 8
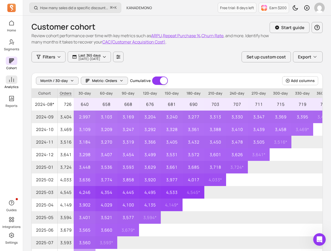
click at [8, 79] on icon at bounding box center [11, 80] width 6 height 6
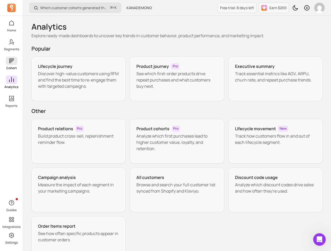
click at [10, 67] on p "Cohort" at bounding box center [11, 68] width 10 height 4
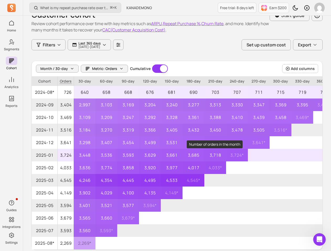
scroll to position [39, 0]
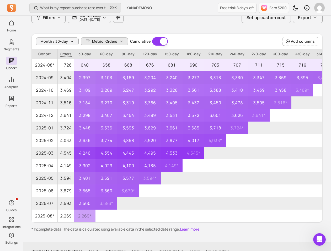
click at [98, 43] on span "Metric: Orders" at bounding box center [104, 41] width 25 height 5
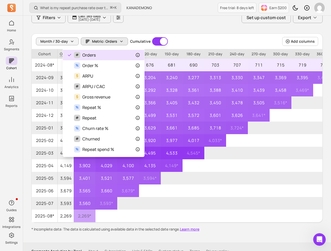
click at [68, 37] on div "Month / 30-day Metric: Orders Cumulative Cumulative" at bounding box center [102, 41] width 132 height 8
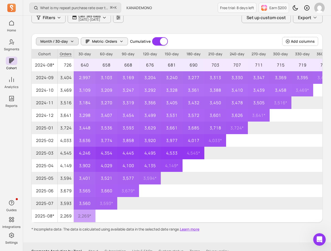
click at [66, 40] on span "Month / 30-day" at bounding box center [54, 41] width 28 height 5
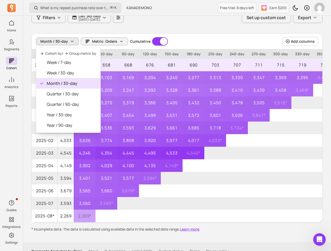
click at [232, 42] on div "Month / 30-day Metric: Orders Cumulative Cumulative Add columns" at bounding box center [177, 41] width 291 height 15
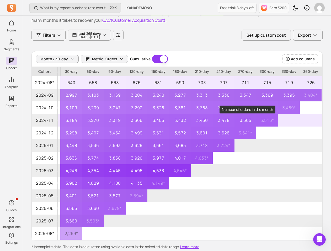
scroll to position [0, 0]
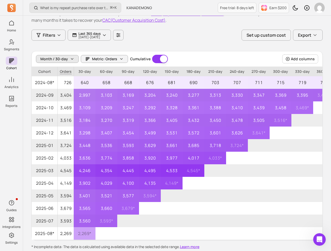
click at [65, 63] on button "Month / 30-day" at bounding box center [57, 59] width 43 height 8
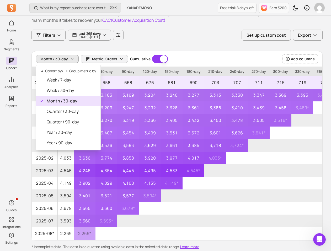
click at [92, 55] on div "Month / 30-day Metric: Orders Cumulative Cumulative" at bounding box center [102, 59] width 132 height 8
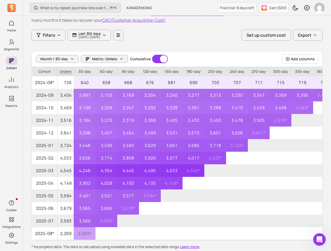
click at [92, 55] on button "Metric: Orders" at bounding box center [104, 59] width 47 height 8
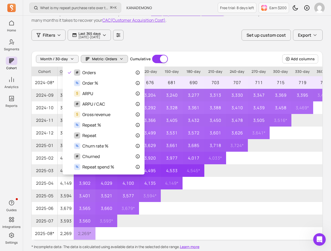
click at [232, 177] on div "Month / 30-day Metric: Orders Cumulative Cumulative Add columns Cohort Orders 3…" at bounding box center [176, 145] width 291 height 189
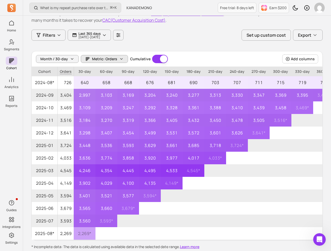
click at [119, 58] on icon "button" at bounding box center [121, 59] width 4 height 4
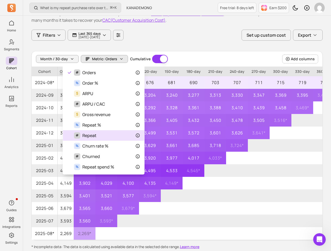
click at [106, 135] on div "# Repeat" at bounding box center [103, 135] width 73 height 6
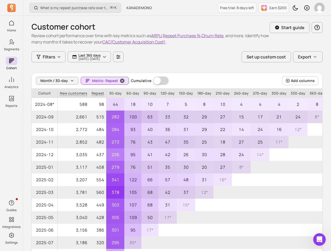
click at [114, 83] on span "Metric: Repeat" at bounding box center [105, 80] width 26 height 5
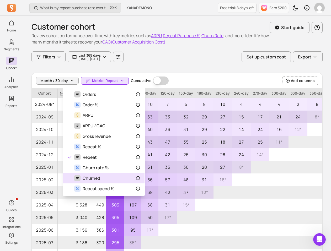
click at [104, 177] on div "# Churned" at bounding box center [103, 178] width 73 height 6
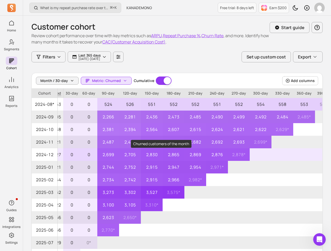
scroll to position [0, 55]
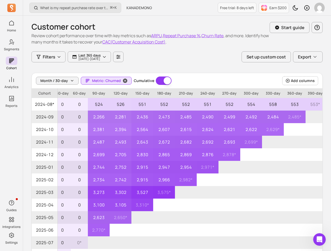
click at [122, 80] on icon "button" at bounding box center [124, 80] width 5 height 5
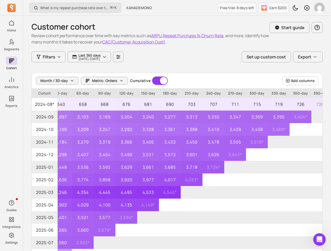
click at [116, 75] on div "Month / 30-day Metric: Orders Cumulative Cumulative Add columns" at bounding box center [177, 80] width 291 height 15
click at [112, 79] on span "Metric: Orders" at bounding box center [104, 80] width 25 height 5
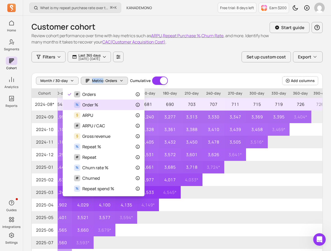
click at [109, 108] on div "% Order %" at bounding box center [103, 105] width 73 height 6
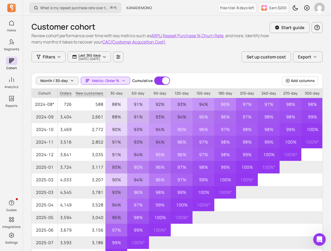
click at [200, 64] on div "Customer cohort Review cohort performance over time with key metrics such as AR…" at bounding box center [176, 144] width 291 height 256
click at [232, 51] on div "Customer cohort Review cohort performance over time with key metrics such as AR…" at bounding box center [176, 34] width 291 height 36
click at [62, 59] on button "Filters" at bounding box center [48, 56] width 34 height 11
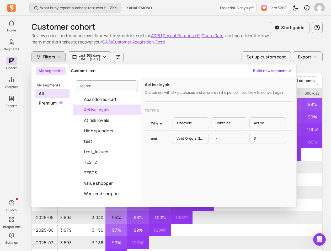
click at [103, 109] on button "Active loyals" at bounding box center [107, 110] width 68 height 10
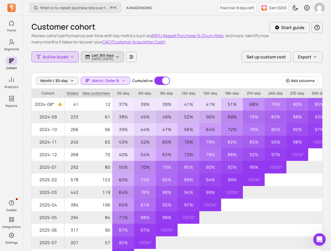
click at [113, 56] on p "Last 365 days" at bounding box center [103, 55] width 22 height 4
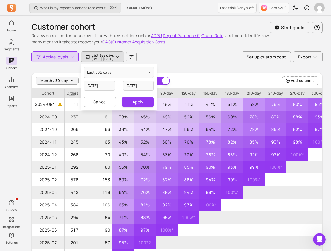
click at [156, 56] on div "Active loyals Last 365 days [DATE] - [DATE] last 365 days [DATE] - [DATE] Cance…" at bounding box center [176, 56] width 291 height 11
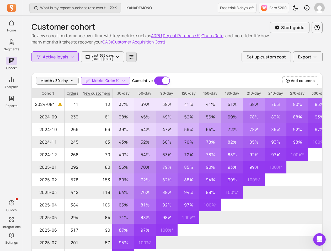
click at [134, 56] on icon "button" at bounding box center [131, 57] width 5 height 5
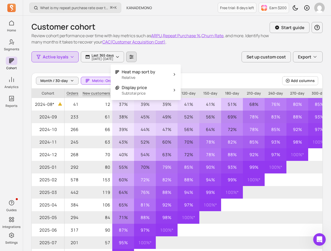
click at [159, 54] on div "Active loyals Last 365 days [DATE] - [DATE] Set up custom cost Export" at bounding box center [176, 56] width 291 height 11
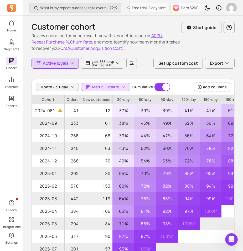
click at [9, 93] on div "Home Segments Cohort Analytics Reports" at bounding box center [11, 63] width 23 height 89
click at [8, 90] on div "Home Segments Cohort Analytics Reports" at bounding box center [11, 63] width 23 height 89
click at [10, 88] on p "Analytics" at bounding box center [11, 87] width 14 height 4
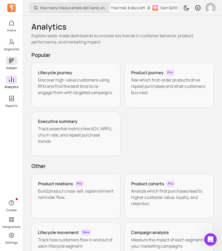
click at [13, 64] on icon at bounding box center [11, 61] width 6 height 6
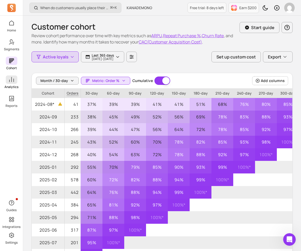
click at [16, 86] on p "Analytics" at bounding box center [11, 87] width 14 height 4
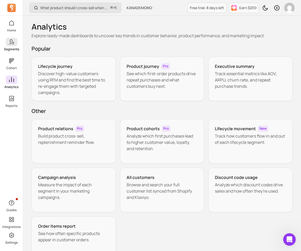
click at [10, 50] on p "Segments" at bounding box center [11, 49] width 15 height 4
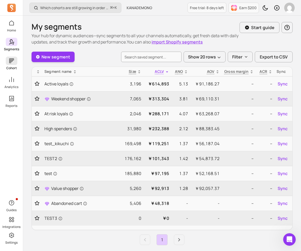
click at [10, 60] on icon at bounding box center [11, 60] width 5 height 5
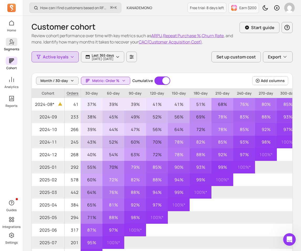
click at [12, 44] on icon at bounding box center [11, 42] width 6 height 6
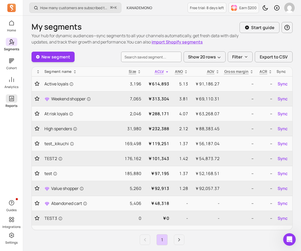
click at [11, 104] on p "Reports" at bounding box center [12, 106] width 12 height 4
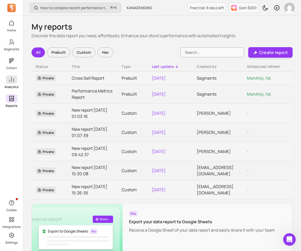
click at [13, 85] on p "Analytics" at bounding box center [11, 87] width 14 height 4
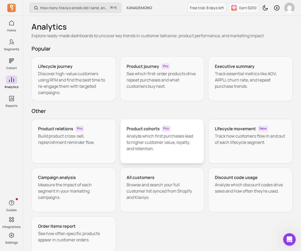
click at [150, 141] on p "Analyze which first purchases lead to higher customer value, loyalty, and reten…" at bounding box center [161, 142] width 71 height 19
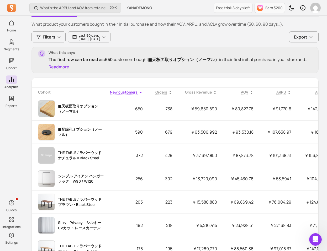
scroll to position [55, 0]
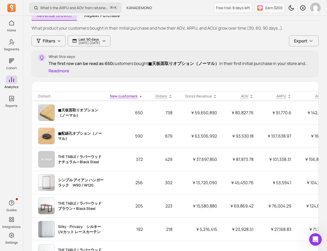
click at [138, 97] on icon at bounding box center [140, 96] width 4 height 4
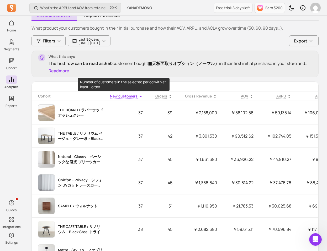
click at [135, 97] on span "New customers" at bounding box center [124, 96] width 28 height 5
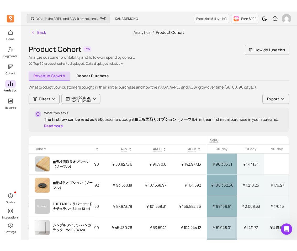
scroll to position [0, 76]
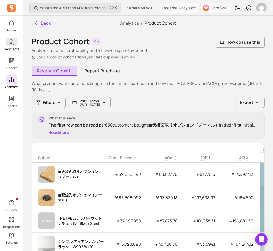
click at [11, 40] on icon at bounding box center [11, 42] width 6 height 6
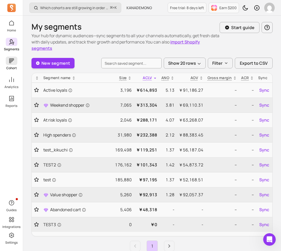
click at [8, 60] on icon at bounding box center [11, 61] width 6 height 6
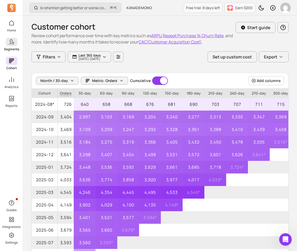
click at [13, 41] on icon at bounding box center [11, 42] width 6 height 6
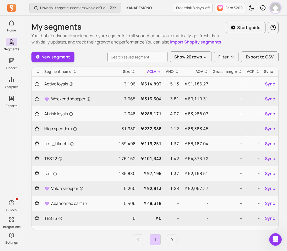
click at [232, 11] on img "button" at bounding box center [275, 8] width 10 height 10
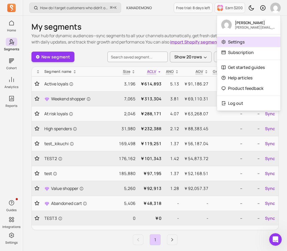
click at [232, 40] on p "Settings" at bounding box center [236, 42] width 17 height 6
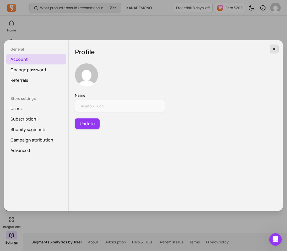
click at [232, 52] on button "button" at bounding box center [274, 49] width 9 height 9
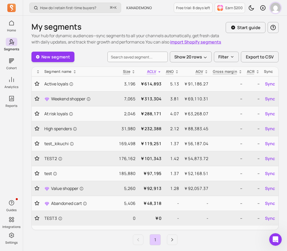
click at [232, 8] on img "button" at bounding box center [275, 8] width 10 height 10
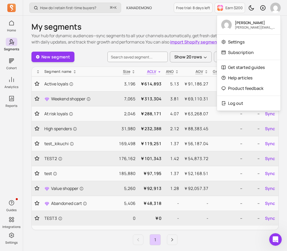
click at [196, 19] on div "My segments Your hub for dynamic audiences—sync segments to all your channels a…" at bounding box center [155, 178] width 264 height 324
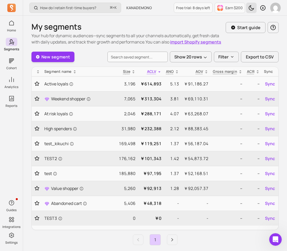
click at [232, 11] on button "Toggle dark mode" at bounding box center [251, 8] width 10 height 10
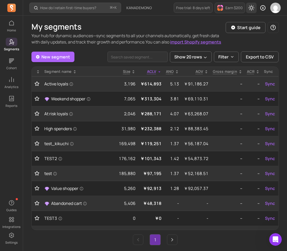
click at [232, 11] on button "Toggle dark mode" at bounding box center [251, 8] width 10 height 10
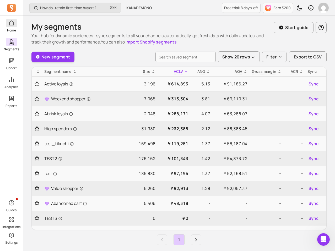
click at [10, 21] on icon at bounding box center [11, 23] width 6 height 6
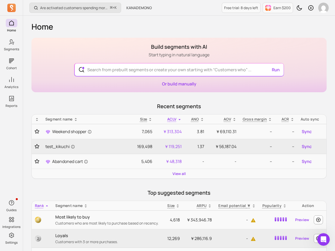
click at [172, 175] on div "View all" at bounding box center [179, 173] width 295 height 9
click at [173, 175] on link "View all" at bounding box center [179, 173] width 13 height 5
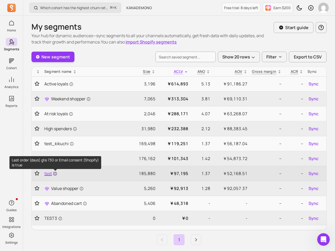
click at [56, 173] on icon at bounding box center [55, 174] width 4 height 4
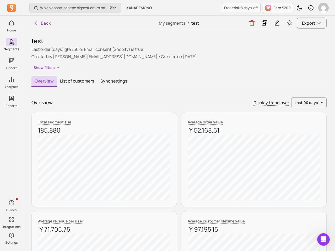
click at [48, 29] on div "Back" at bounding box center [80, 23] width 98 height 14
click at [47, 26] on button "Back" at bounding box center [42, 23] width 22 height 10
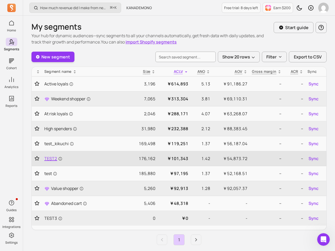
click at [49, 158] on span "TEST2" at bounding box center [53, 159] width 18 height 6
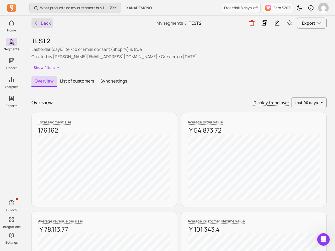
click at [33, 23] on button "Back" at bounding box center [42, 23] width 22 height 10
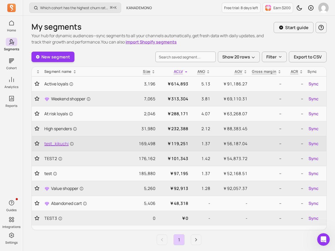
click at [61, 146] on span "test_kikuchi" at bounding box center [59, 144] width 30 height 6
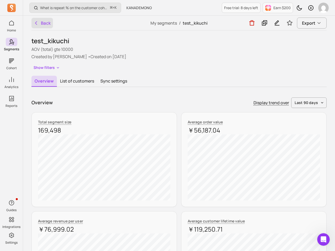
click at [37, 20] on icon "button" at bounding box center [36, 22] width 5 height 5
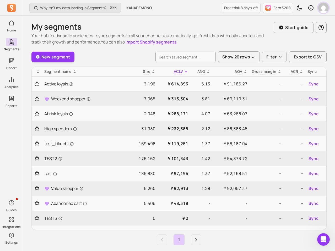
click at [232, 8] on img "button" at bounding box center [323, 8] width 10 height 10
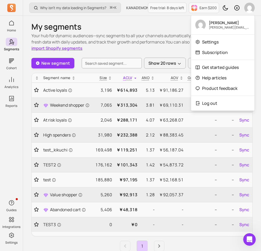
click at [112, 30] on h1 "My segments" at bounding box center [115, 26] width 169 height 9
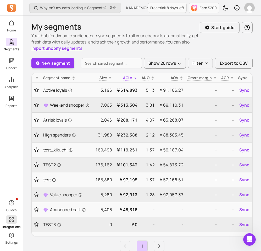
click at [7, 221] on span at bounding box center [12, 220] width 12 height 8
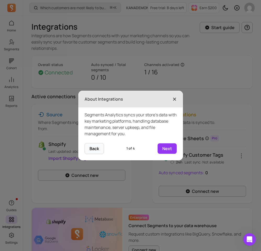
click at [175, 102] on span "×" at bounding box center [175, 99] width 4 height 12
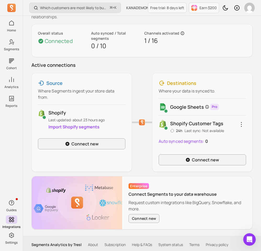
scroll to position [34, 0]
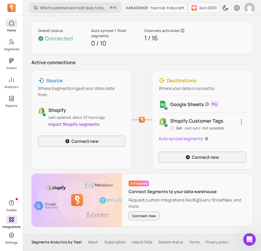
click at [9, 32] on p "Home" at bounding box center [11, 30] width 9 height 4
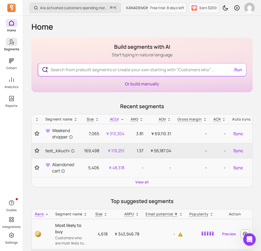
click at [10, 46] on link "Segments" at bounding box center [11, 45] width 23 height 14
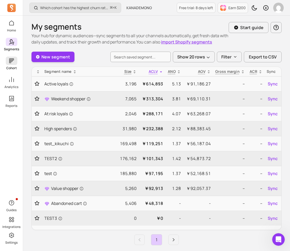
click at [16, 61] on span at bounding box center [12, 61] width 12 height 8
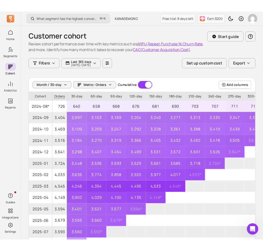
scroll to position [49, 0]
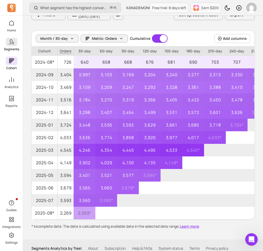
click at [13, 45] on icon at bounding box center [11, 42] width 6 height 6
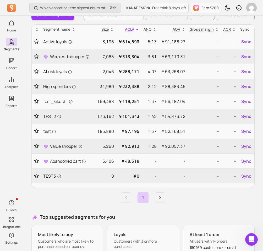
click at [13, 45] on icon at bounding box center [11, 42] width 6 height 6
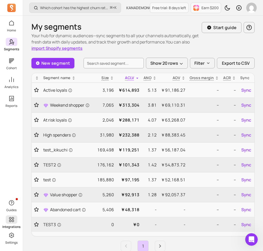
click at [12, 229] on p "Integrations" at bounding box center [11, 227] width 18 height 4
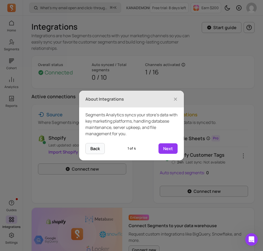
click at [178, 101] on header "About Integrations ×" at bounding box center [131, 99] width 105 height 17
click at [177, 100] on span "×" at bounding box center [176, 99] width 4 height 12
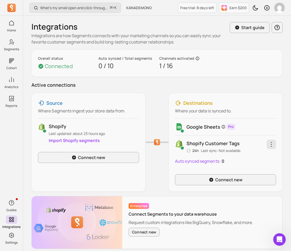
click at [232, 145] on icon "button" at bounding box center [272, 144] width 6 height 6
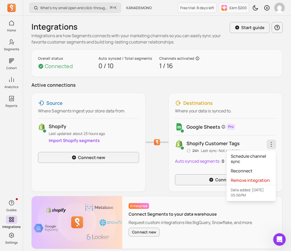
click at [232, 111] on div "Destinations Where your data is synced to. Google Sheets Pro Shopify customer t…" at bounding box center [226, 142] width 114 height 99
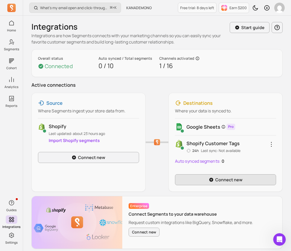
click at [220, 180] on link "Connect new" at bounding box center [225, 179] width 101 height 11
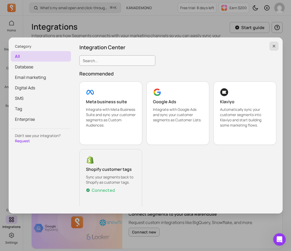
click at [232, 45] on icon "button" at bounding box center [274, 46] width 4 height 4
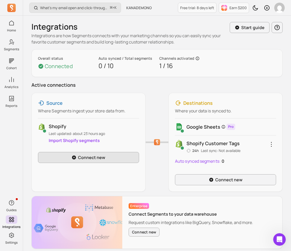
click at [88, 157] on link "Connect new" at bounding box center [88, 157] width 101 height 11
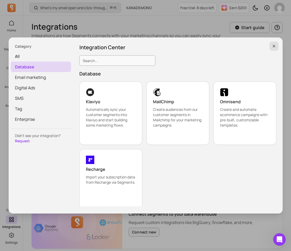
click at [232, 46] on icon "button" at bounding box center [274, 46] width 2 height 2
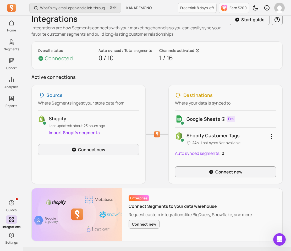
scroll to position [8, 0]
click at [191, 174] on link "Connect new" at bounding box center [225, 171] width 101 height 11
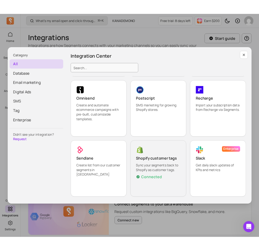
scroll to position [494, 0]
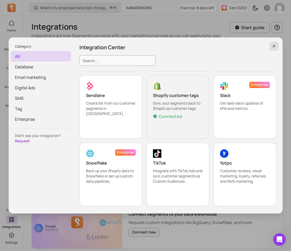
click at [232, 49] on button "button" at bounding box center [274, 46] width 9 height 9
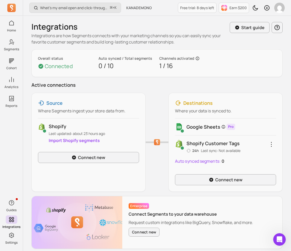
click at [30, 43] on div "Integrations Integrations are how Segments connects with your marketing channel…" at bounding box center [157, 136] width 268 height 240
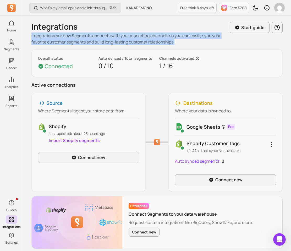
drag, startPoint x: 31, startPoint y: 37, endPoint x: 176, endPoint y: 45, distance: 144.7
click at [176, 45] on p "Integrations are how Segments connects with your marketing channels so you can …" at bounding box center [128, 39] width 194 height 13
click at [155, 156] on div at bounding box center [157, 142] width 23 height 99
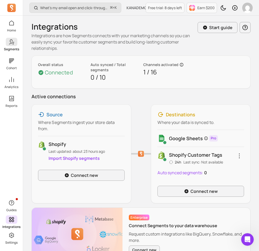
click at [11, 43] on icon at bounding box center [11, 42] width 6 height 6
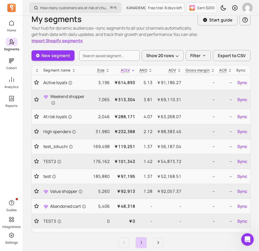
scroll to position [10, 0]
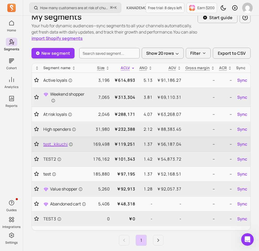
click at [60, 146] on span "test_kikuchi" at bounding box center [58, 144] width 30 height 6
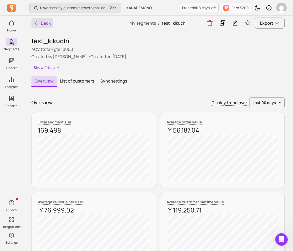
click at [41, 19] on button "Back" at bounding box center [42, 23] width 22 height 10
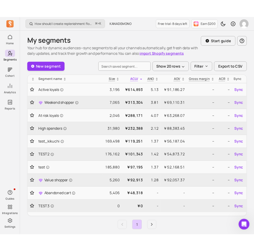
scroll to position [10, 0]
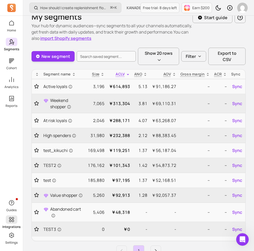
click at [5, 219] on link "Integrations" at bounding box center [11, 223] width 23 height 14
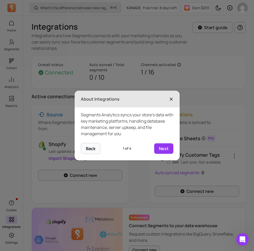
click at [170, 103] on span "×" at bounding box center [171, 99] width 4 height 12
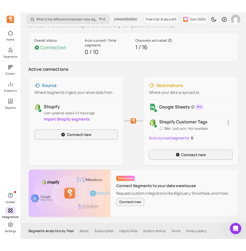
scroll to position [34, 0]
